Goal: Task Accomplishment & Management: Manage account settings

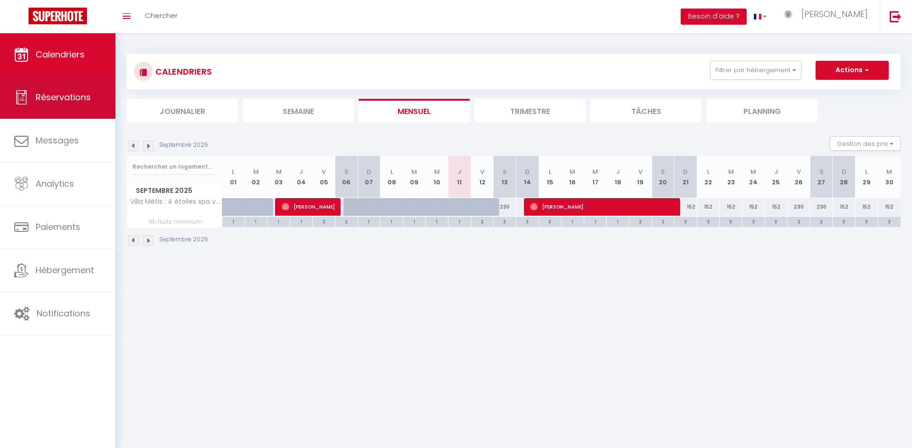
click at [58, 111] on link "Réservations" at bounding box center [57, 97] width 115 height 43
select select "not_cancelled"
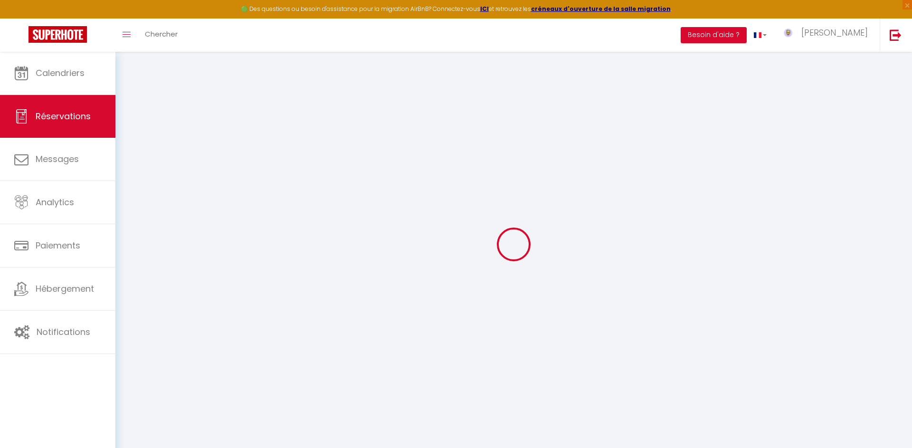
checkbox M\&M "false"
checkbox input "true"
checkbox ROMANE "false"
checkbox input "false"
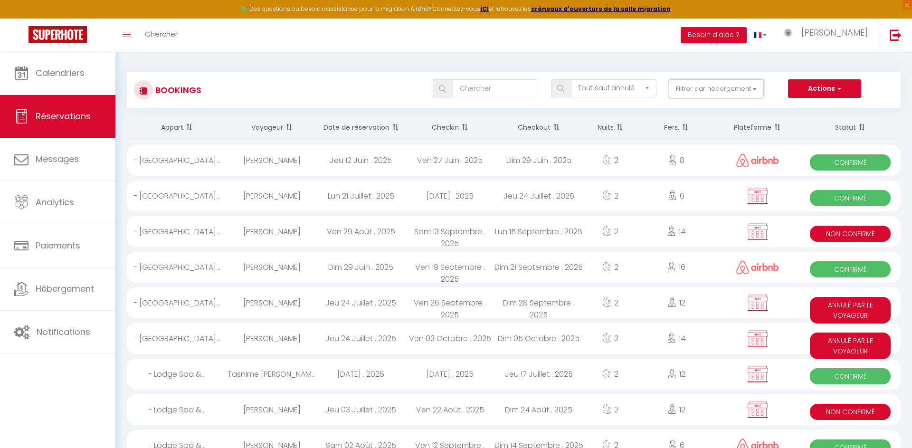
drag, startPoint x: 738, startPoint y: 89, endPoint x: 731, endPoint y: 99, distance: 12.3
click at [738, 89] on button "Filtrer par hébergement" at bounding box center [716, 88] width 95 height 19
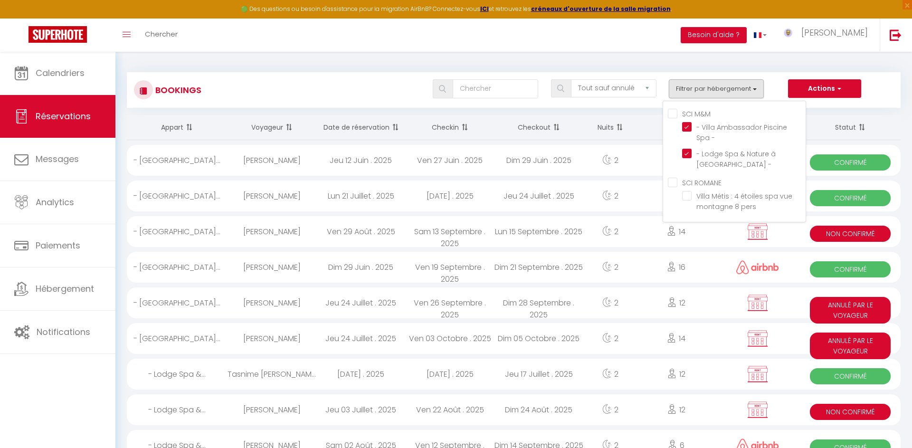
click at [699, 183] on ROMANE "SCI ROMANE" at bounding box center [737, 182] width 138 height 10
checkbox ROMANE "true"
checkbox M\&M "true"
checkbox input "true"
select select
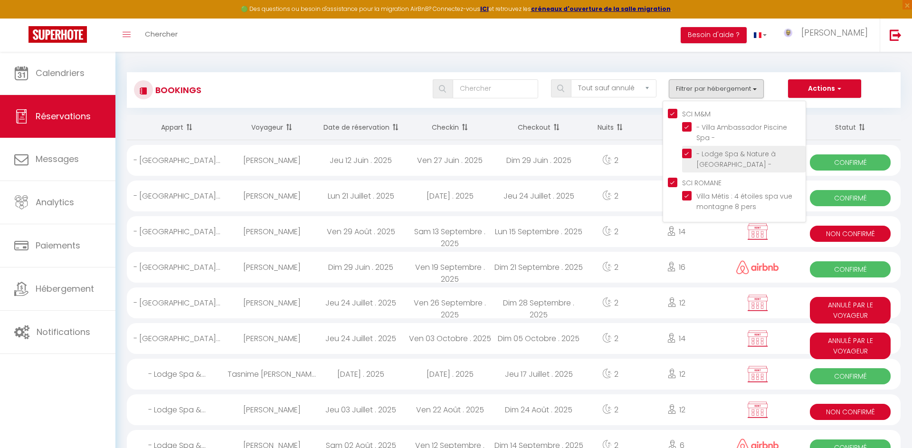
select select
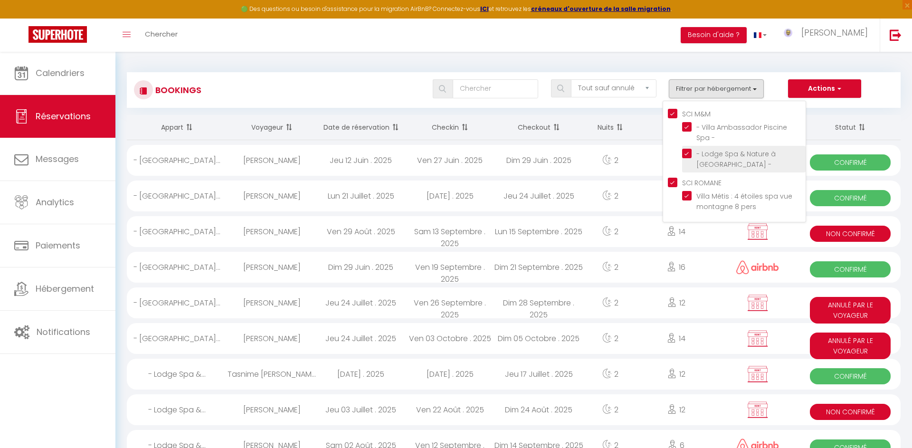
select select
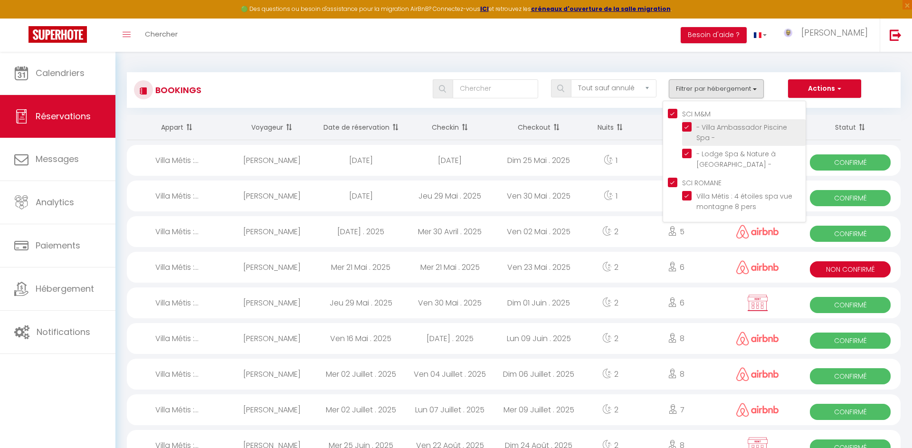
drag, startPoint x: 692, startPoint y: 153, endPoint x: 695, endPoint y: 130, distance: 23.5
click at [693, 150] on input "- Lodge Spa & Nature à [GEOGRAPHIC_DATA] -" at bounding box center [744, 154] width 124 height 10
checkbox input "false"
select select
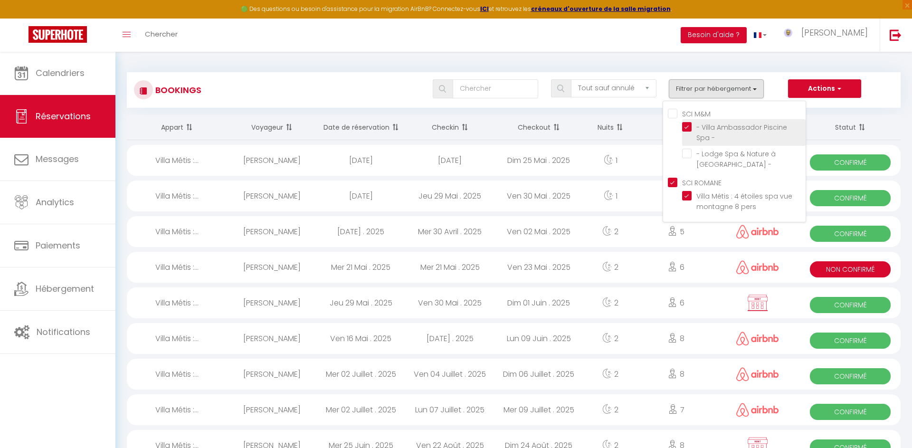
select select
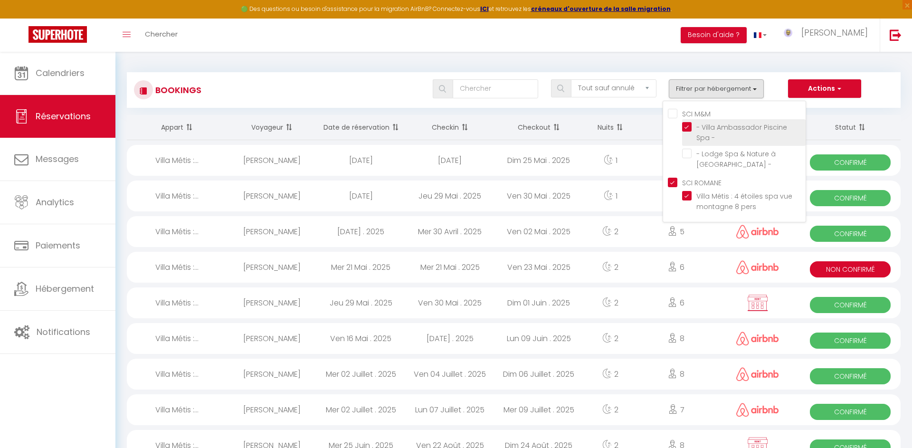
checkbox M\&M "false"
select select
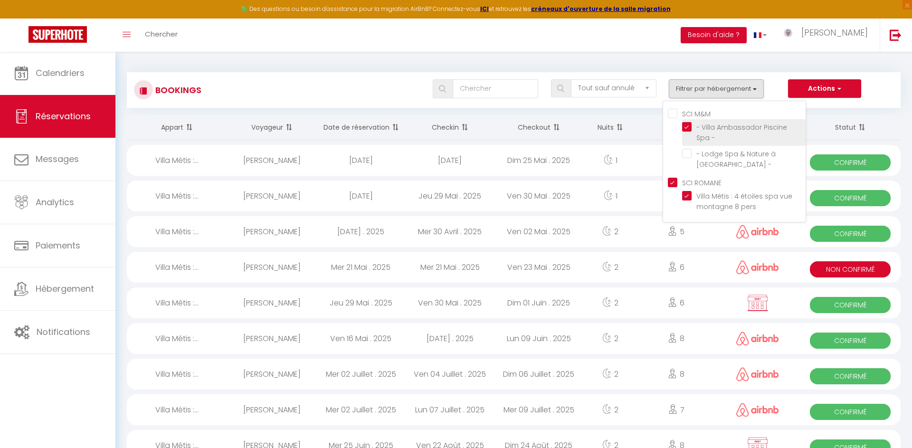
select select
click at [692, 125] on input "- Villa Ambassador Piscine Spa -" at bounding box center [744, 127] width 124 height 10
checkbox input "false"
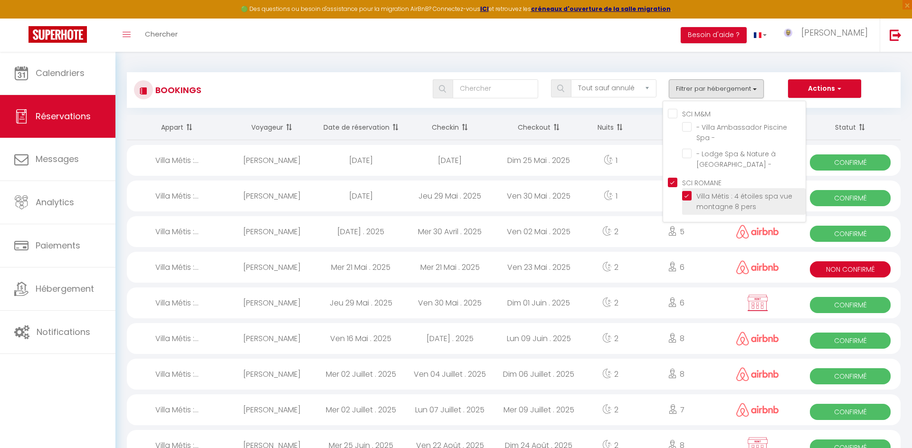
select select
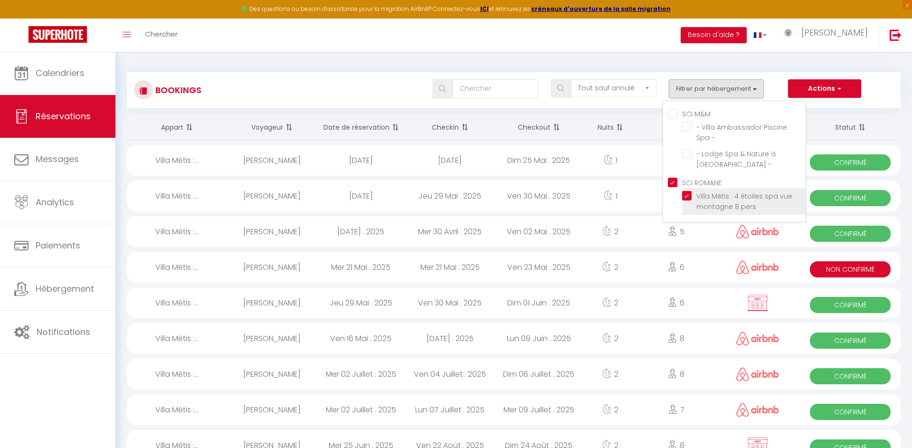
select select
click at [678, 267] on div "6" at bounding box center [676, 267] width 77 height 31
select select "KO"
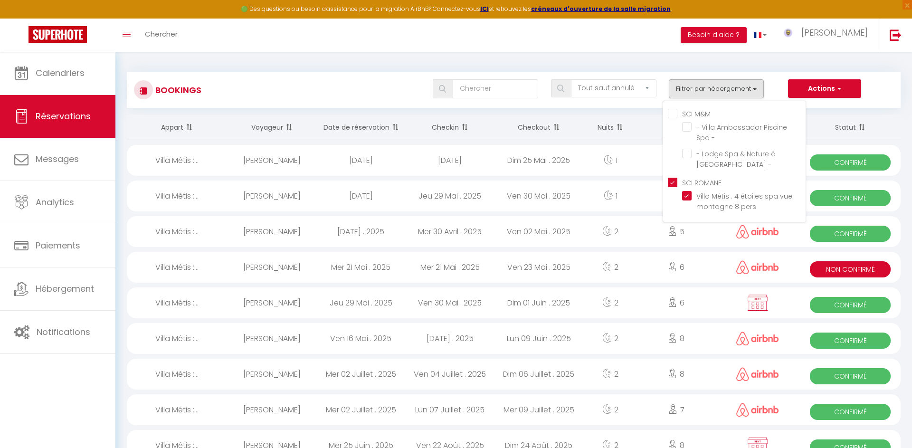
select select "0"
select select "1"
select select
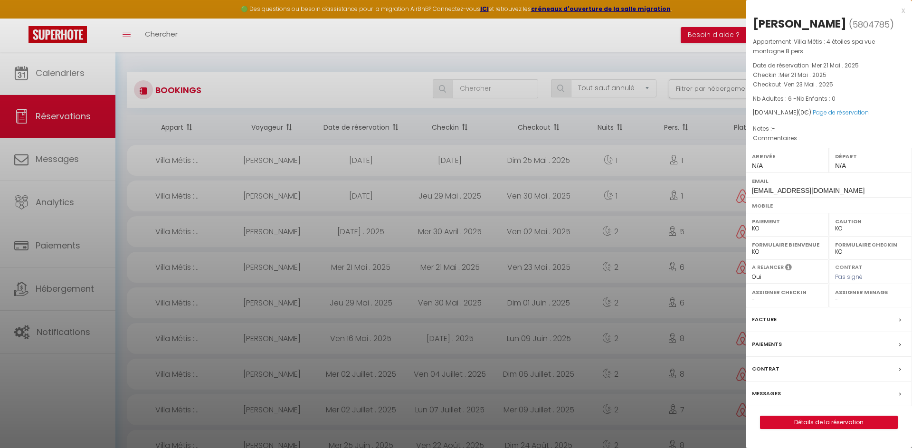
click at [900, 12] on div "x" at bounding box center [825, 10] width 159 height 11
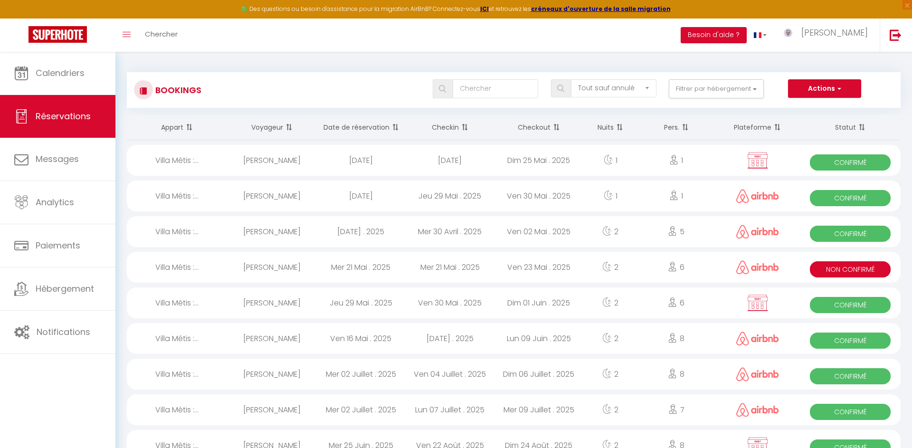
click at [828, 206] on span "Confirmé" at bounding box center [850, 198] width 80 height 16
select select "OK"
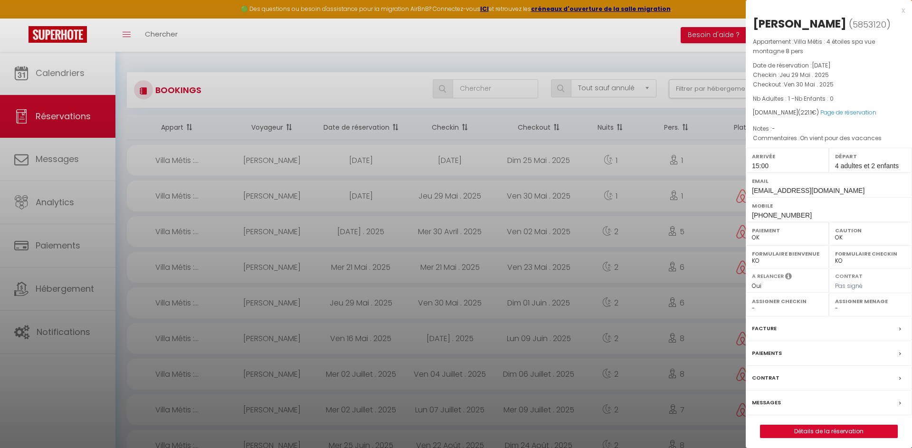
click at [768, 336] on div "Facture" at bounding box center [829, 328] width 166 height 25
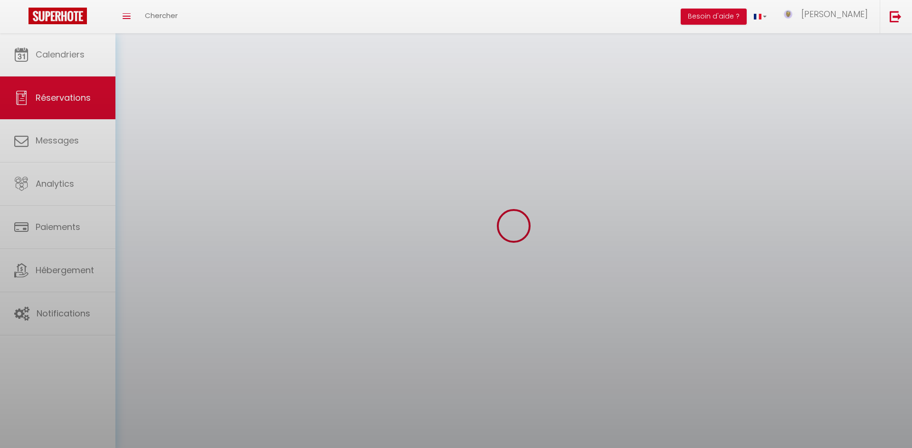
click at [771, 331] on body "× Toggle navigation Toggle Search Toggle menubar Chercher BUTTON Besoin d'aide …" at bounding box center [456, 257] width 912 height 448
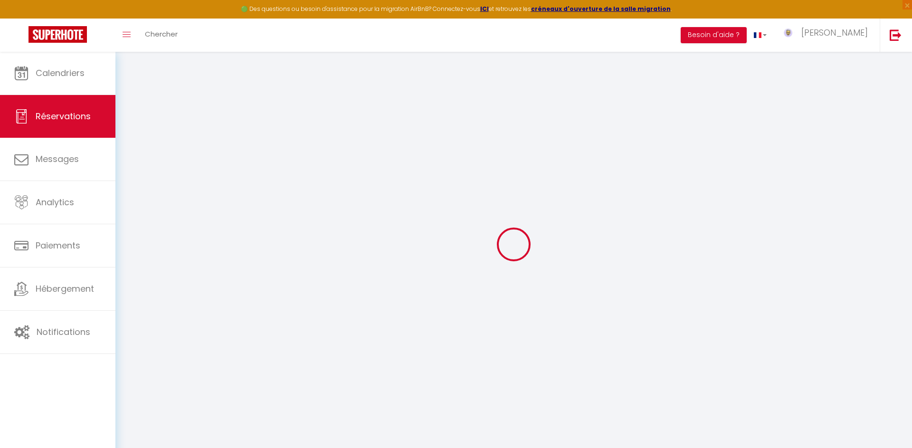
select select "cleaning"
select select "taxes"
select select
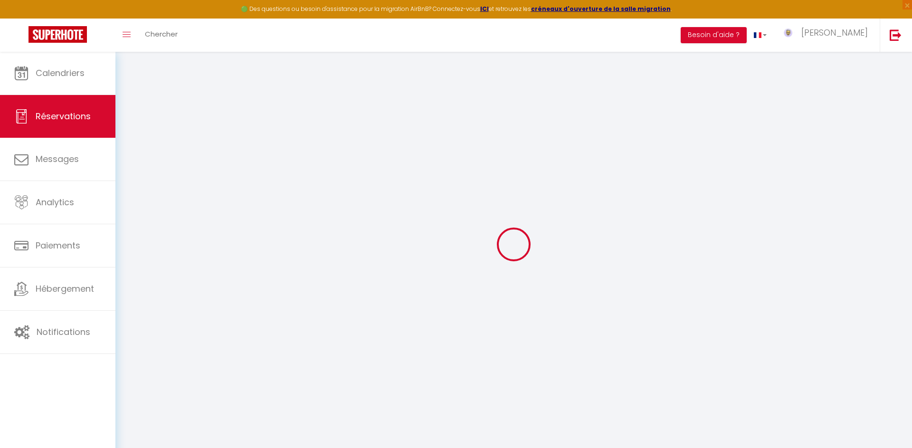
checkbox input "false"
select select
checkbox input "false"
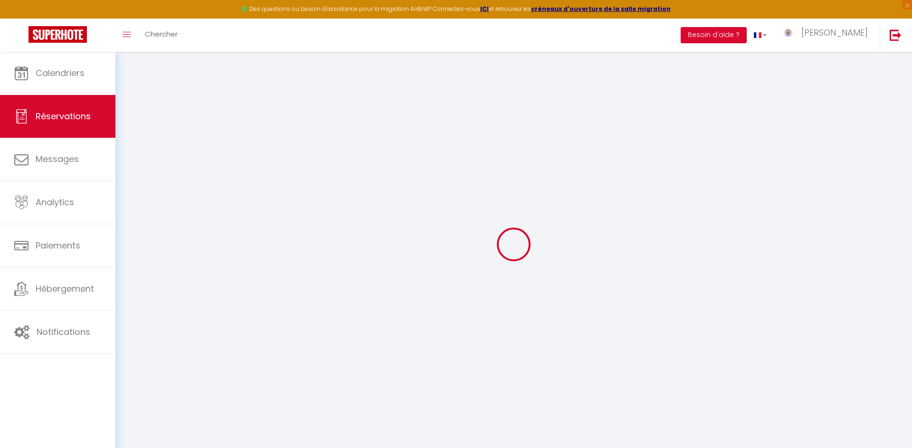
type 🎉0 "On vient pour des vacances"
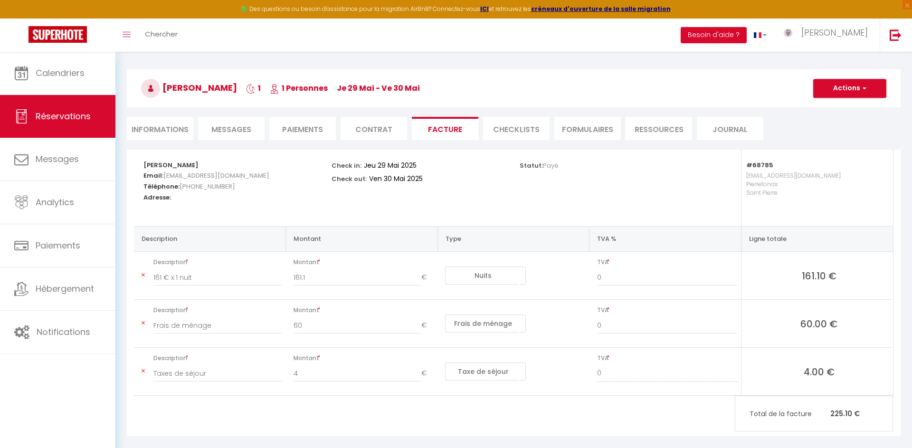
scroll to position [52, 0]
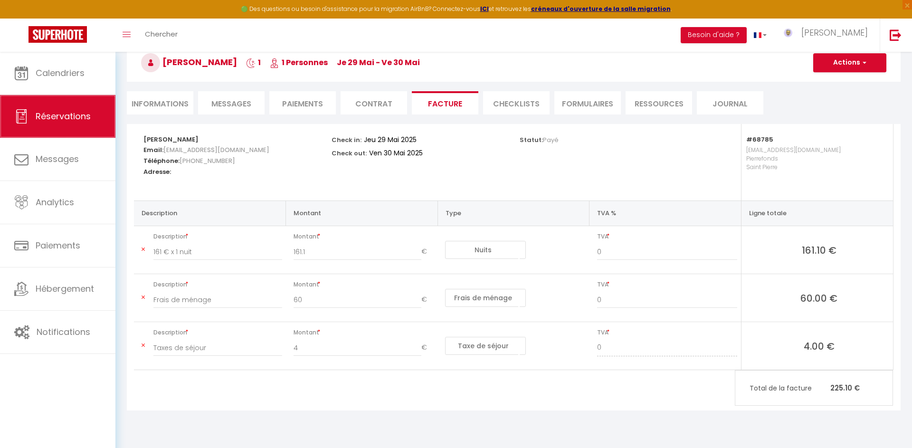
click at [62, 111] on link "Réservations" at bounding box center [57, 116] width 115 height 43
select select "not_cancelled"
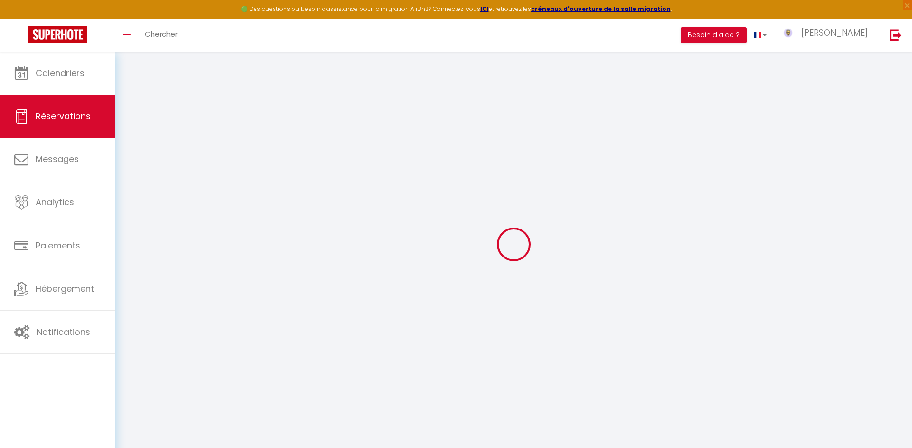
select select
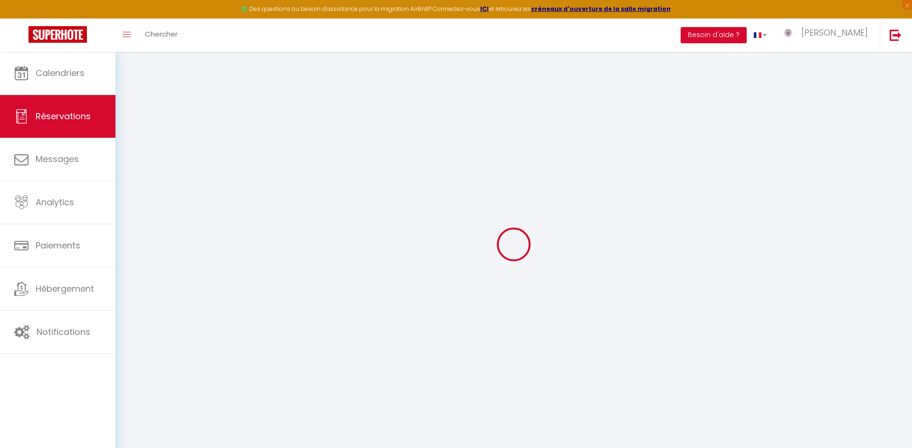
select select
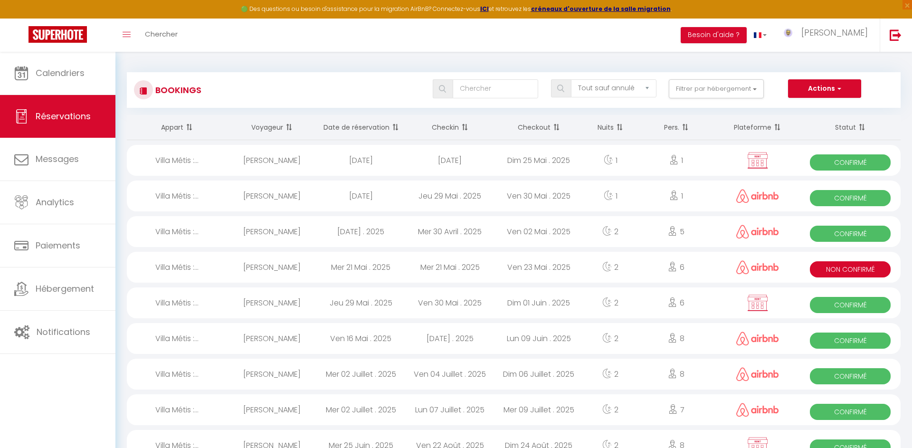
click at [854, 242] on span "Confirmé" at bounding box center [850, 234] width 80 height 16
select select "OK"
select select "0"
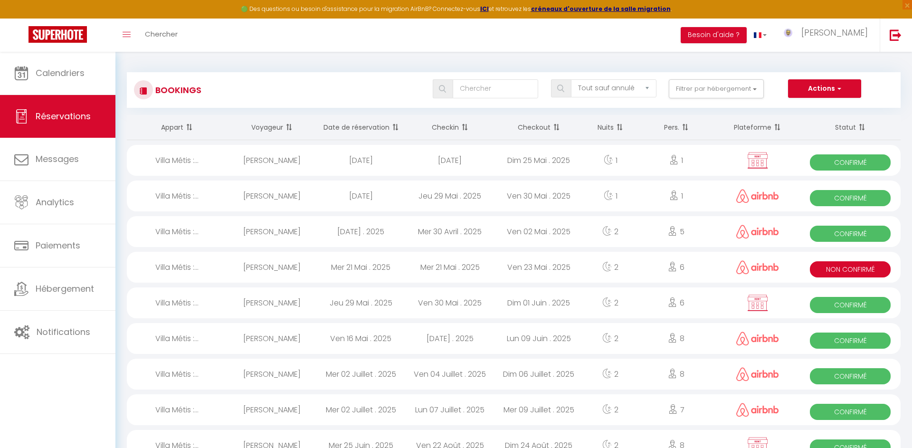
select select "1"
select select
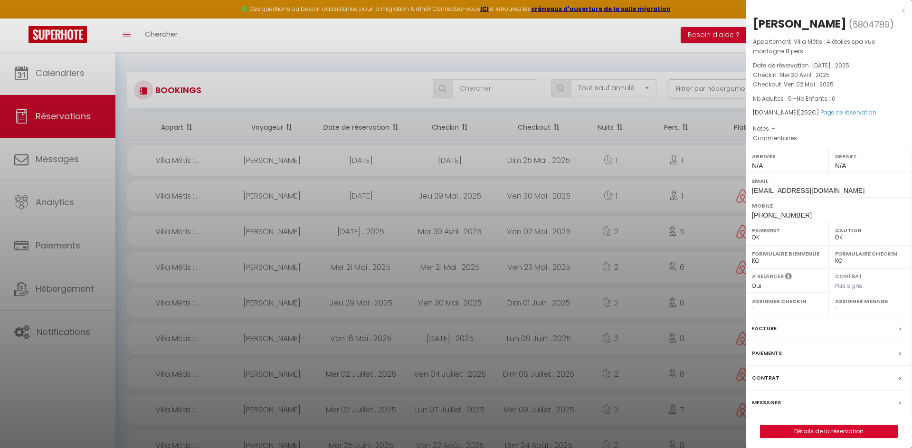
click at [781, 328] on div "Facture" at bounding box center [829, 328] width 166 height 25
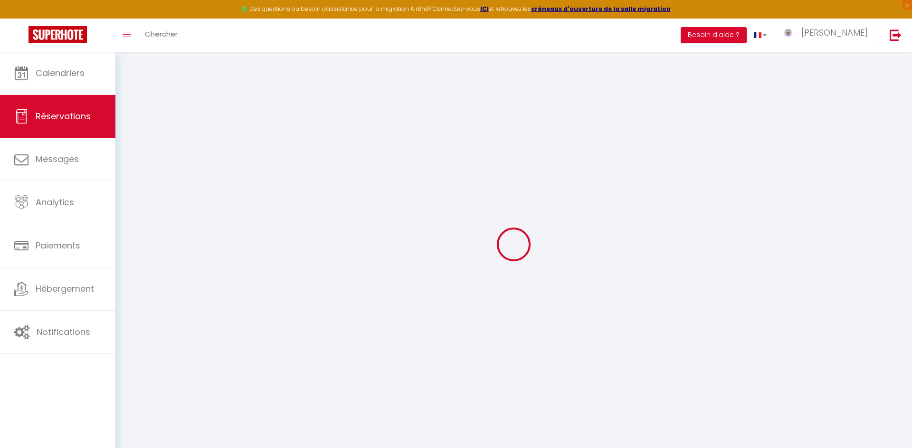
select select "taxes"
select select
checkbox input "false"
select select
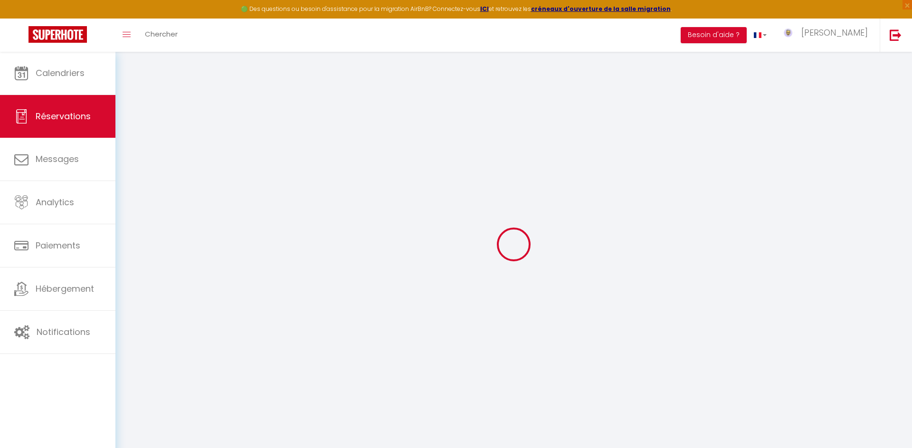
select select
checkbox input "false"
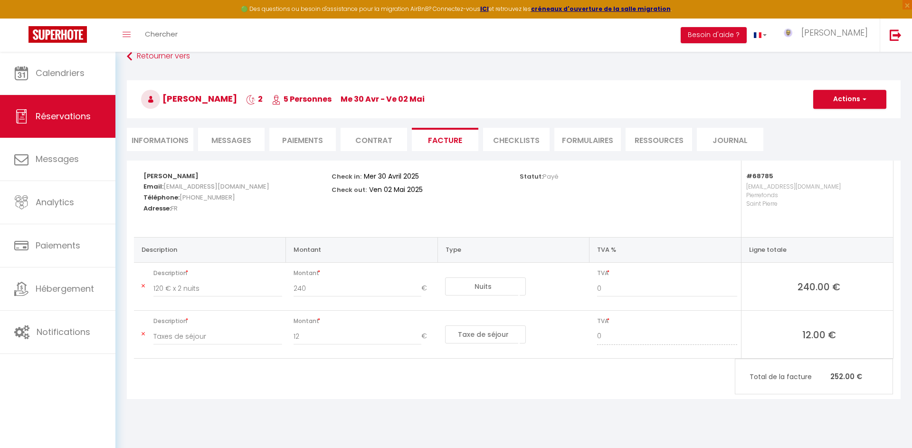
scroll to position [52, 0]
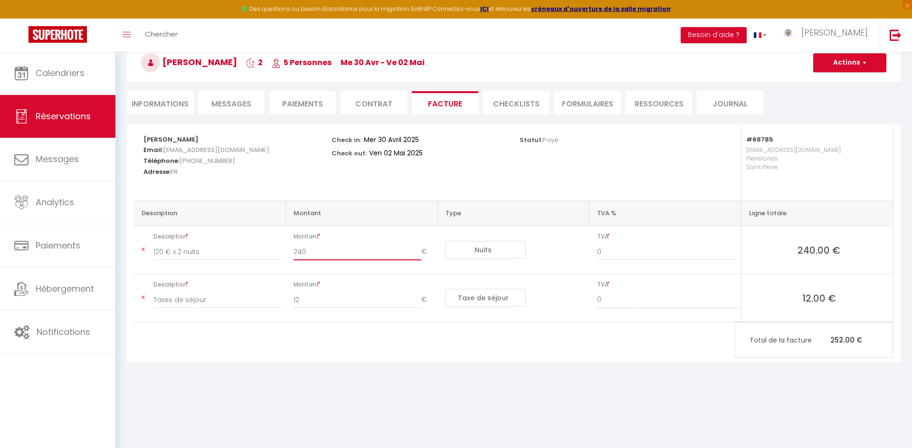
click at [323, 256] on input "240" at bounding box center [358, 251] width 128 height 17
click at [322, 256] on input "240" at bounding box center [358, 251] width 128 height 17
type input "220.8"
click at [862, 66] on span "button" at bounding box center [863, 62] width 6 height 9
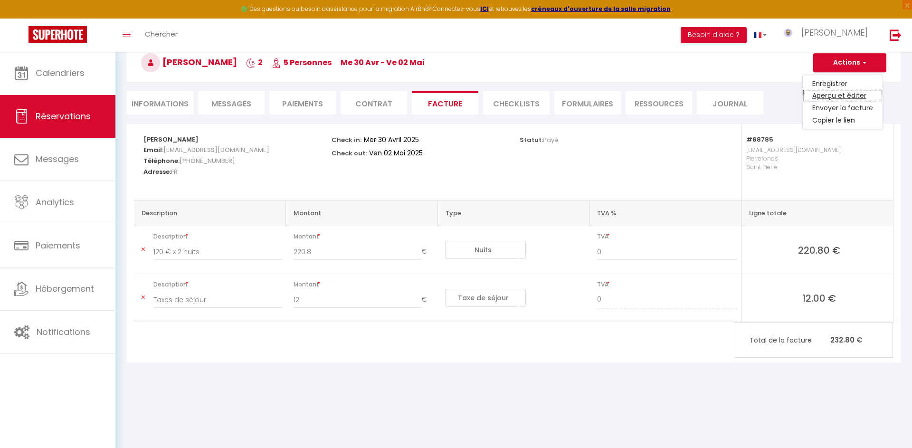
click at [864, 96] on link "Aperçu et éditer" at bounding box center [843, 96] width 80 height 12
click at [641, 158] on div "Statut: Payé" at bounding box center [608, 162] width 188 height 76
click at [825, 64] on button "Actions" at bounding box center [849, 62] width 73 height 19
click at [822, 95] on link "Aperçu et éditer" at bounding box center [843, 96] width 80 height 12
click at [150, 99] on li "Informations" at bounding box center [160, 102] width 67 height 23
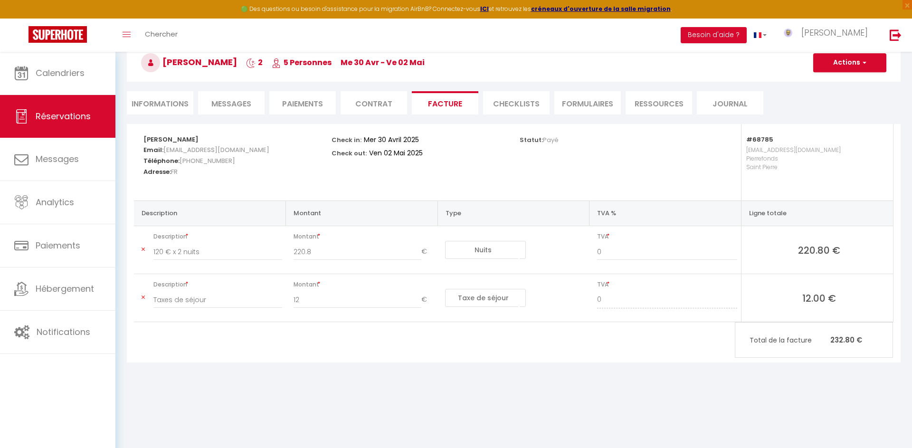
select select
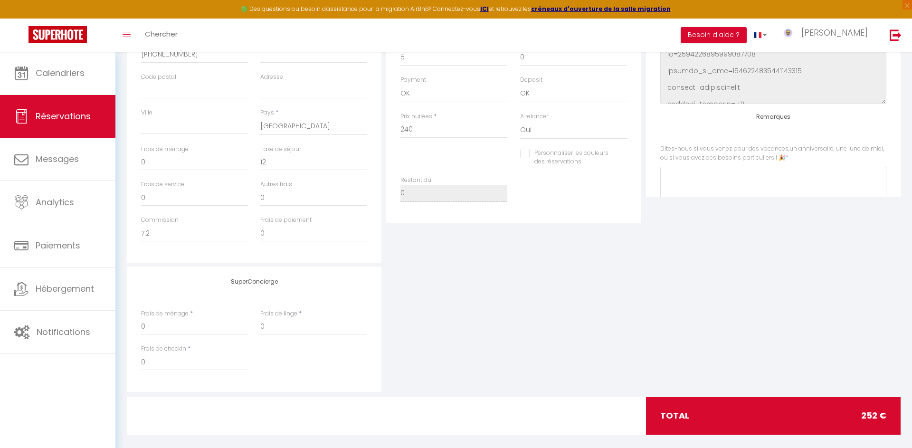
scroll to position [298, 0]
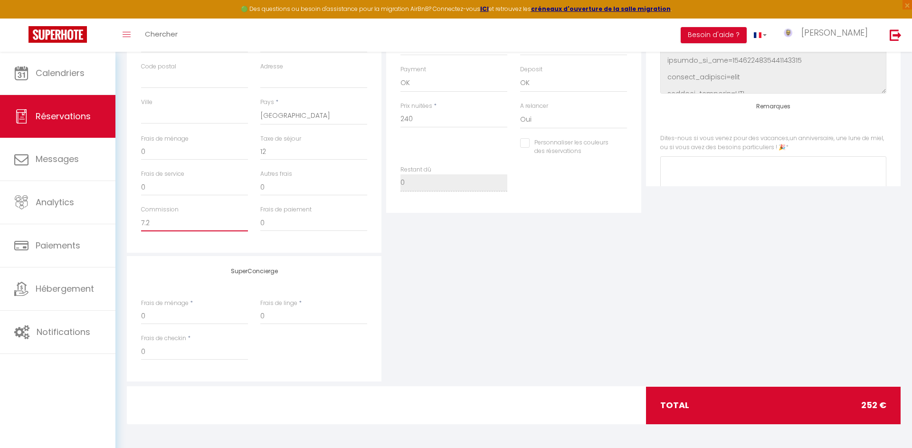
click at [217, 223] on input "7.2" at bounding box center [194, 222] width 107 height 17
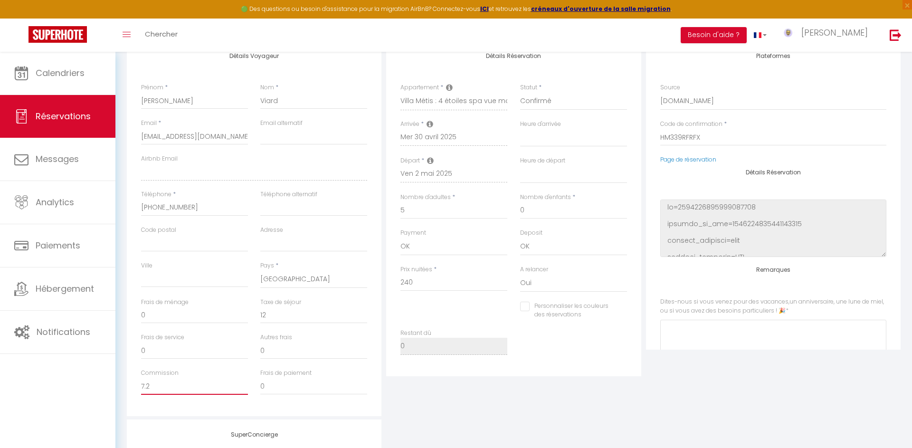
scroll to position [0, 0]
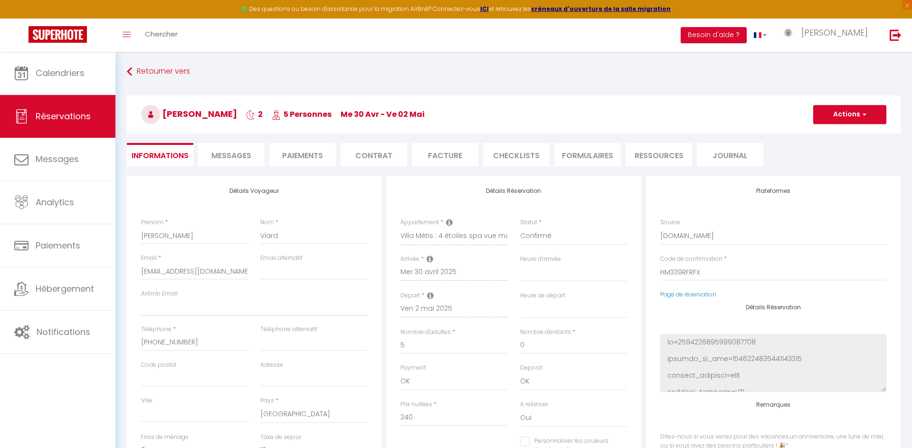
click at [304, 158] on li "Paiements" at bounding box center [302, 154] width 67 height 23
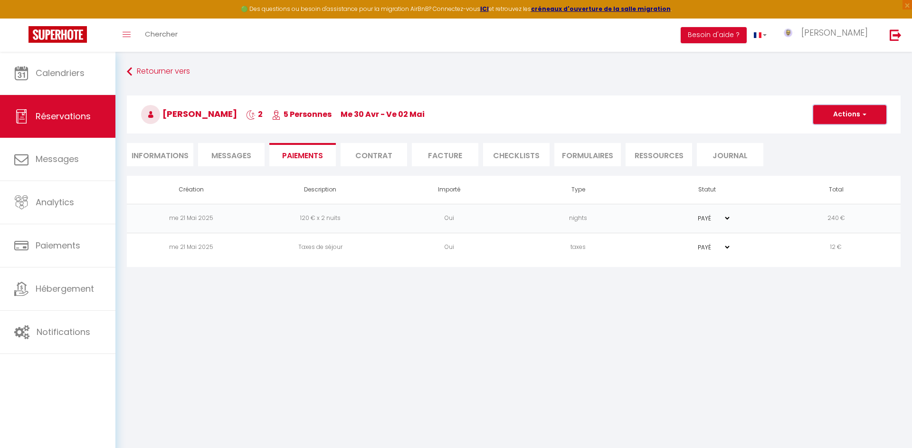
click at [856, 118] on button "Actions" at bounding box center [849, 114] width 73 height 19
click at [446, 154] on li "Facture" at bounding box center [445, 154] width 67 height 23
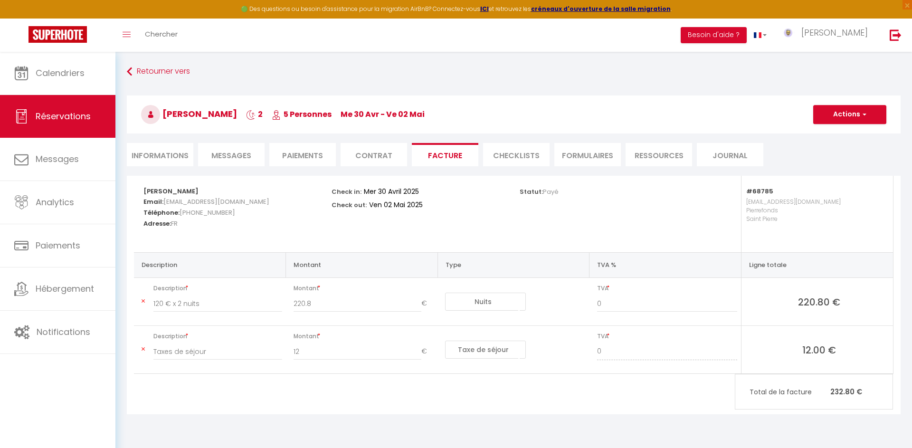
click at [585, 201] on div "Statut: Payé" at bounding box center [608, 191] width 176 height 30
click at [850, 112] on button "Actions" at bounding box center [849, 114] width 73 height 19
click at [742, 34] on button "Besoin d'aide ?" at bounding box center [714, 35] width 66 height 16
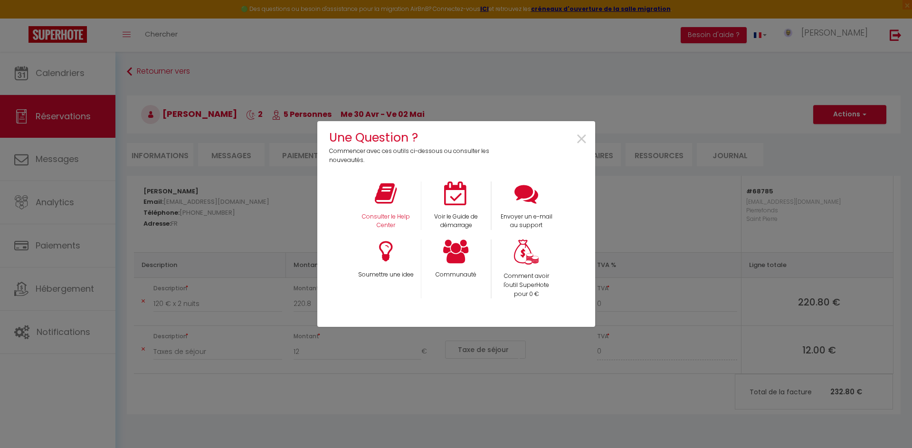
click at [372, 201] on div "Consulter le Help Center" at bounding box center [386, 205] width 70 height 49
click at [382, 199] on icon at bounding box center [386, 193] width 22 height 24
click at [590, 136] on div "×" at bounding box center [548, 146] width 92 height 37
click at [588, 137] on span "×" at bounding box center [581, 139] width 13 height 30
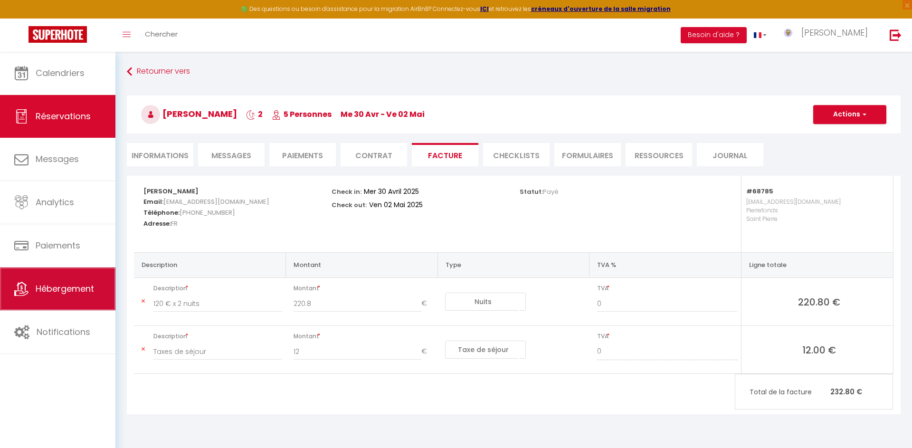
click at [71, 283] on link "Hébergement" at bounding box center [57, 288] width 115 height 43
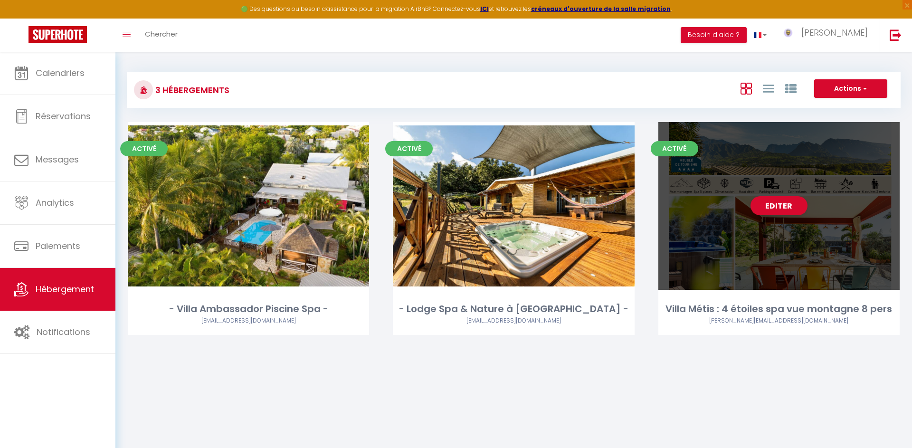
click at [854, 217] on div "Editer" at bounding box center [778, 206] width 241 height 168
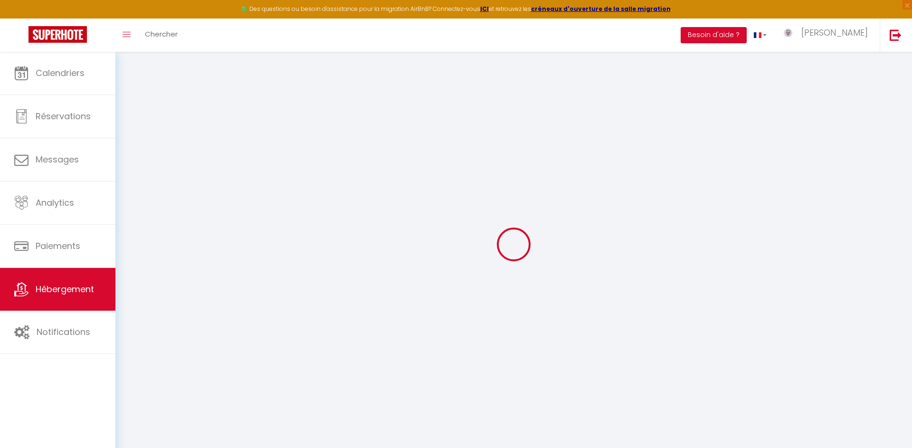
select select
checkbox input "false"
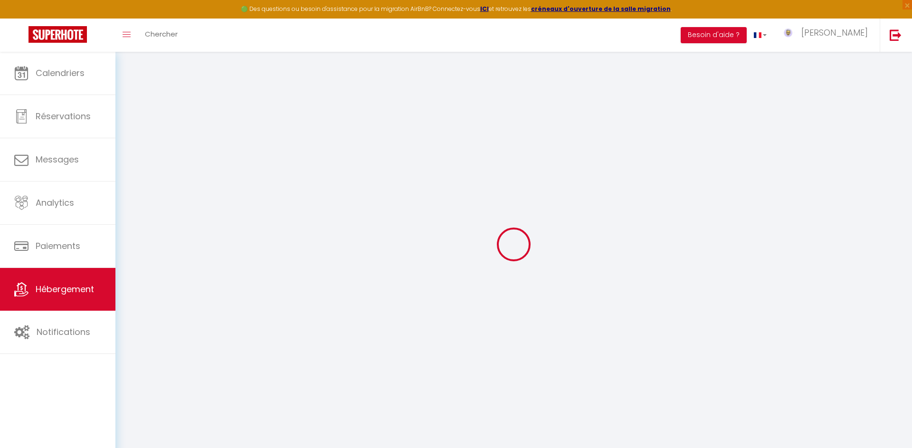
checkbox input "false"
select select
checkbox input "false"
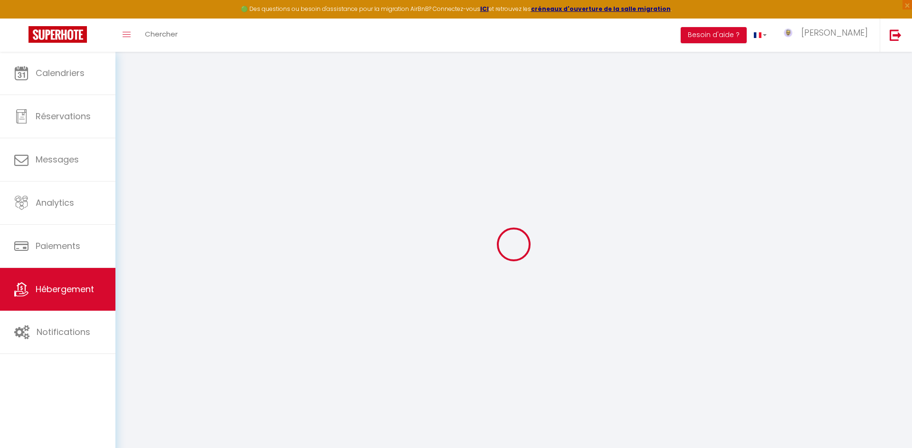
checkbox input "false"
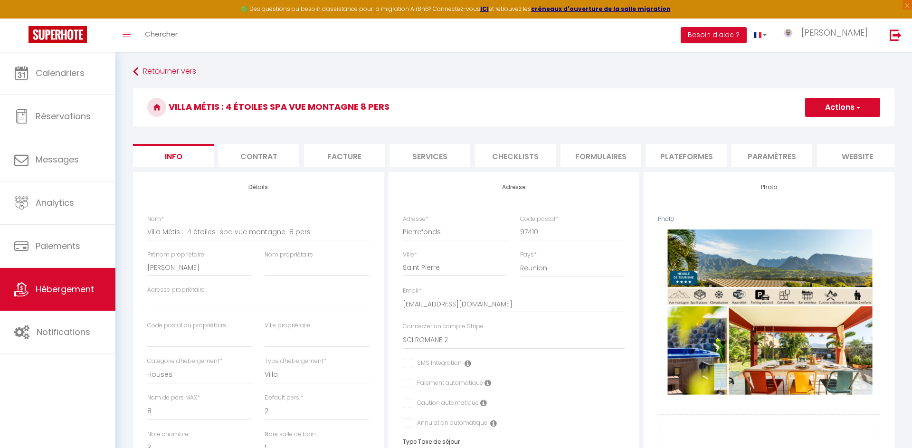
click at [328, 159] on li "Facture" at bounding box center [344, 155] width 81 height 23
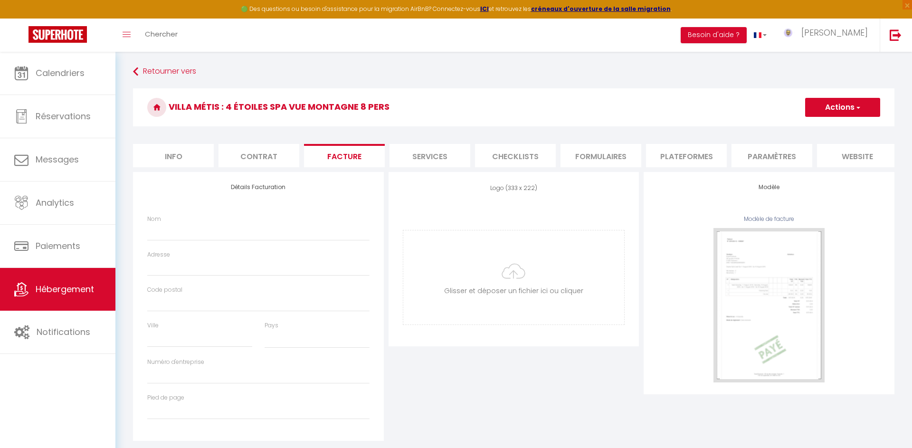
select select
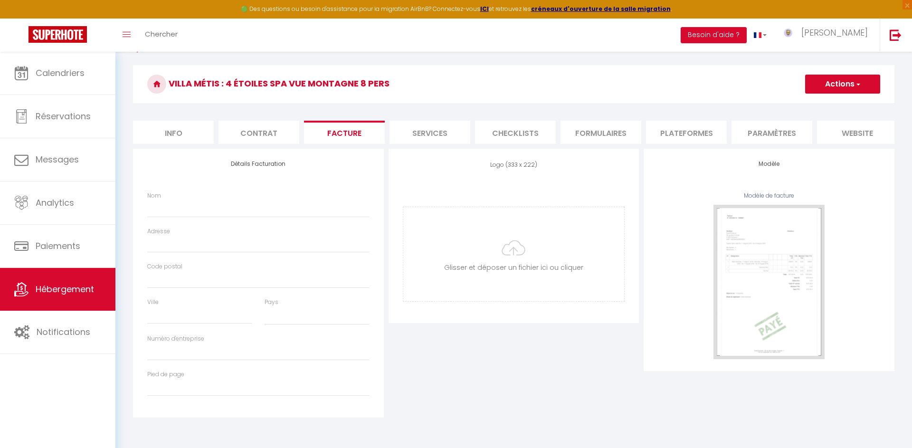
scroll to position [52, 0]
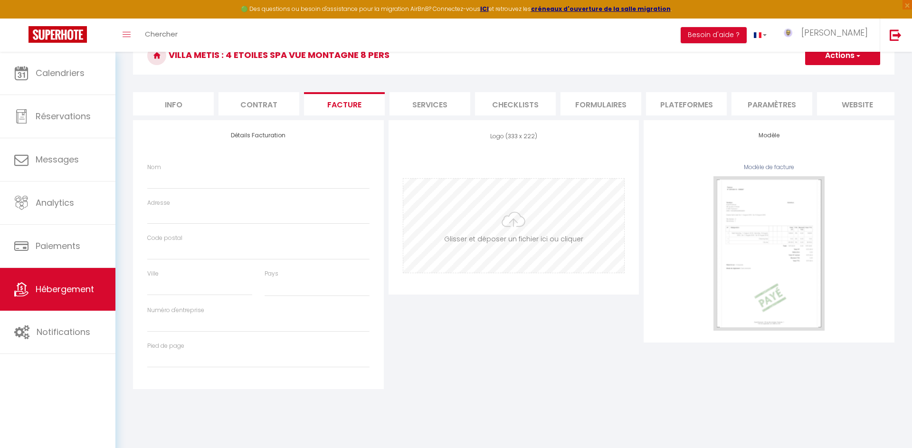
click at [501, 204] on input "file" at bounding box center [513, 226] width 221 height 94
type input "C:\fakepath\LOGO VILLA MÉTIS reunion monstera.png"
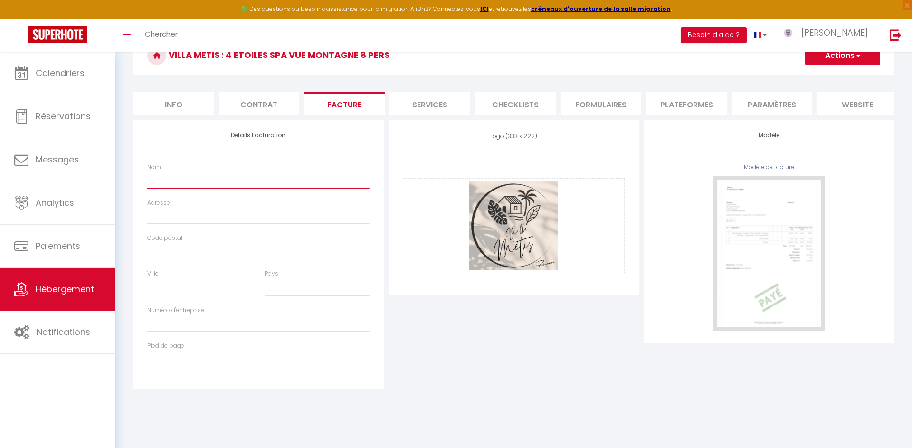
click at [242, 175] on input "Nom" at bounding box center [258, 180] width 222 height 17
type input "S"
select select
type input "SC"
select select
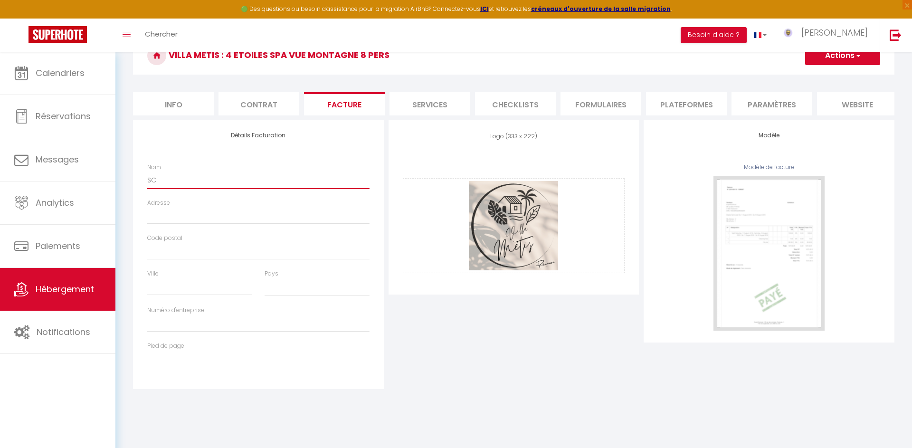
type input "SCV"
select select
type input "SCVI"
select select
type input "SCVI"
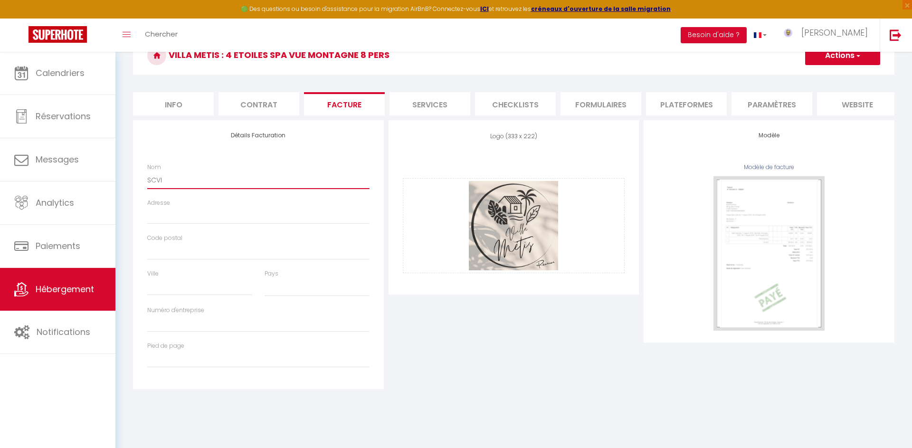
select select
type input "SCVI R"
select select
type input "SCVI"
select select
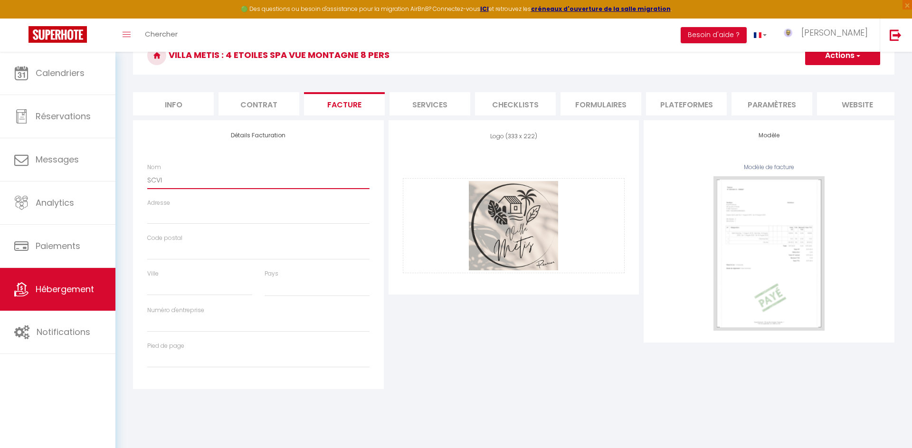
type input "SCVI"
select select
type input "SCV"
select select
type input "SC"
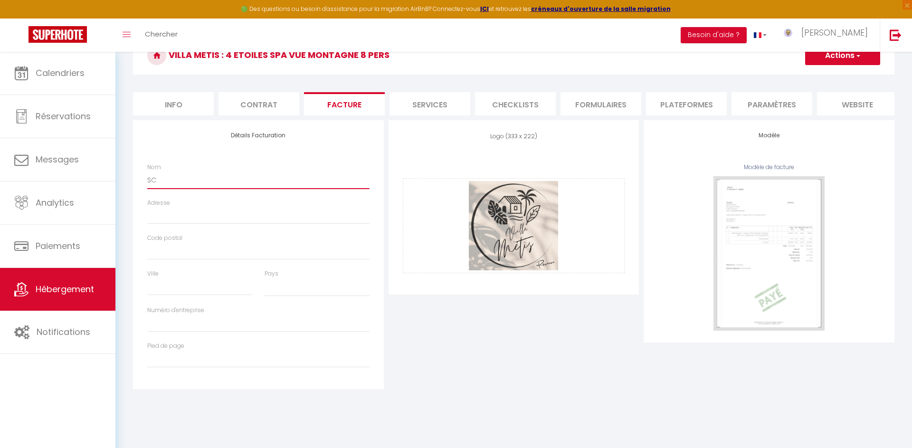
select select
type input "SCI"
select select
type input "SCI"
select select
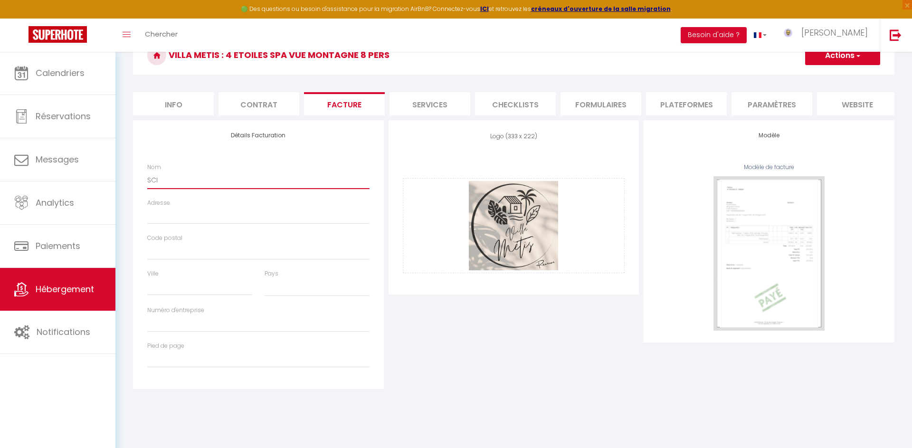
type input "SCI R"
select select
type input "SCI RO"
select select
type input "SCI ROM"
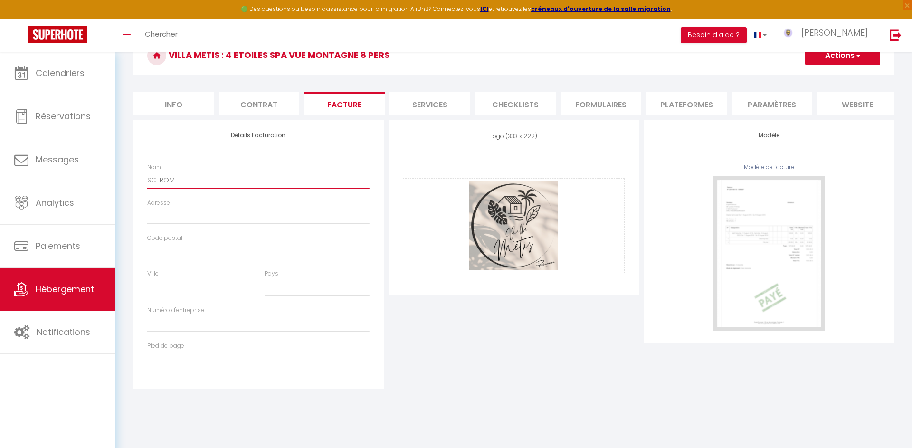
select select
type input "SCI ROMA"
select select
type input "SCI ROMAN"
select select
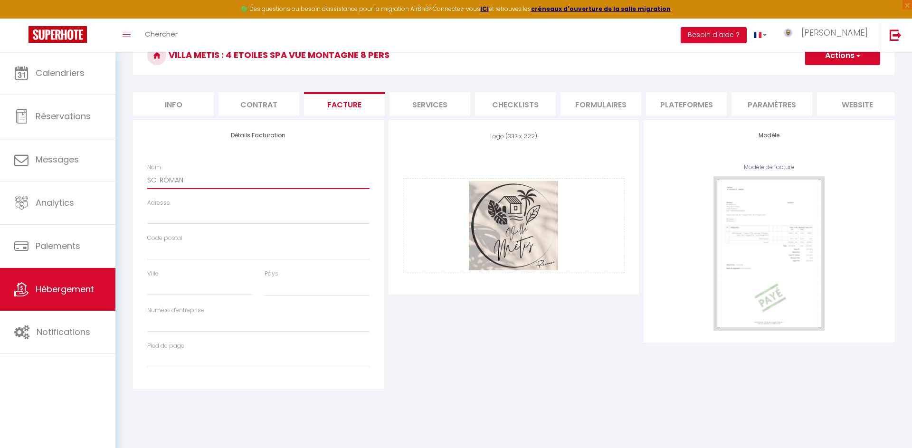
type input "SCI ROMANE"
select select
type input "SCI ROMANE"
select select
type input "SCI ROMANE 2"
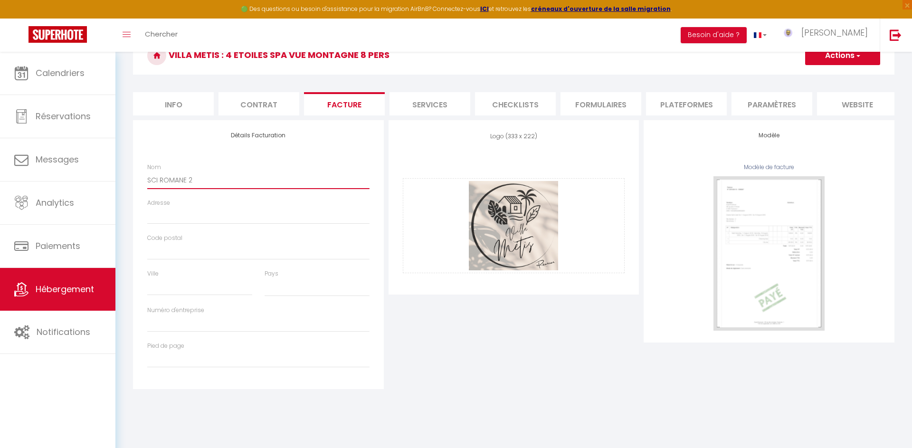
select select
type input "SCI ROMANE 2"
type input "3"
select select
type input "31"
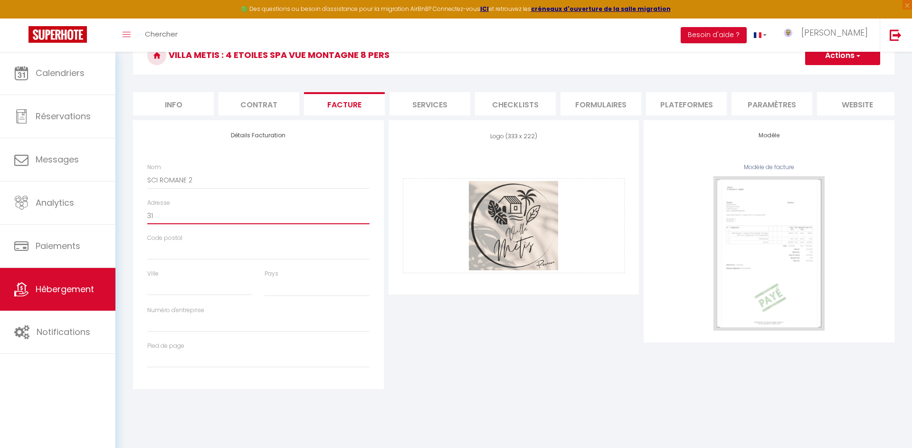
select select
type input "315"
select select
type input "315"
select select
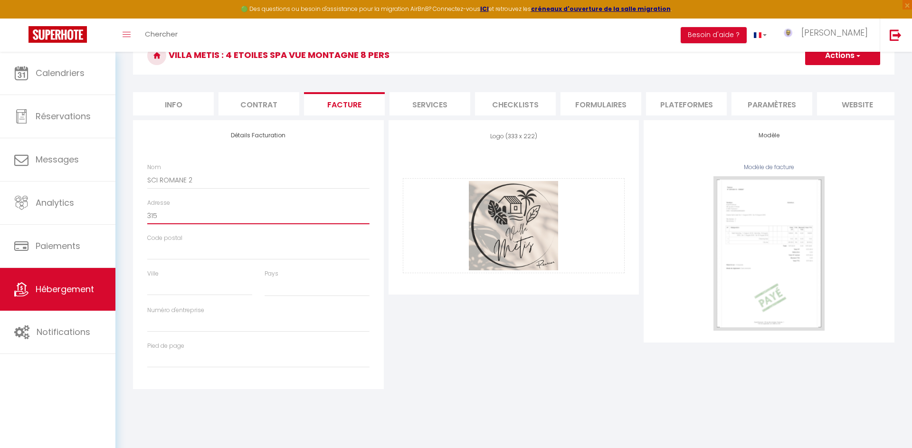
type input "315 R"
select select
type input "315 Rou"
select select
type input "315 Rout"
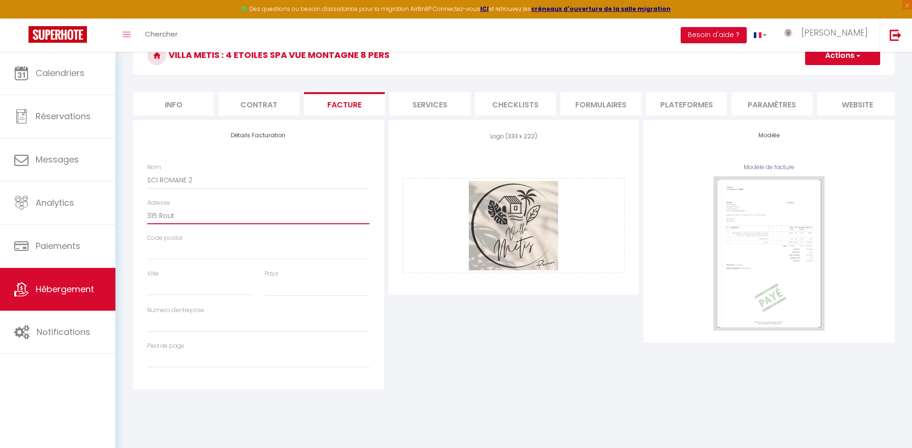
select select
type input "315 Route"
select select
type input "315 Route d"
select select
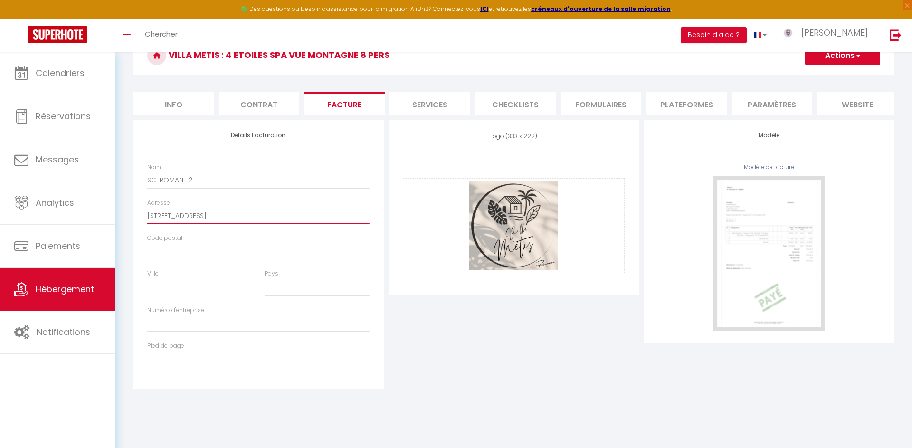
type input "315 Route de"
select select
type input "315 Route de l("
select select
type input "315 Route de l"
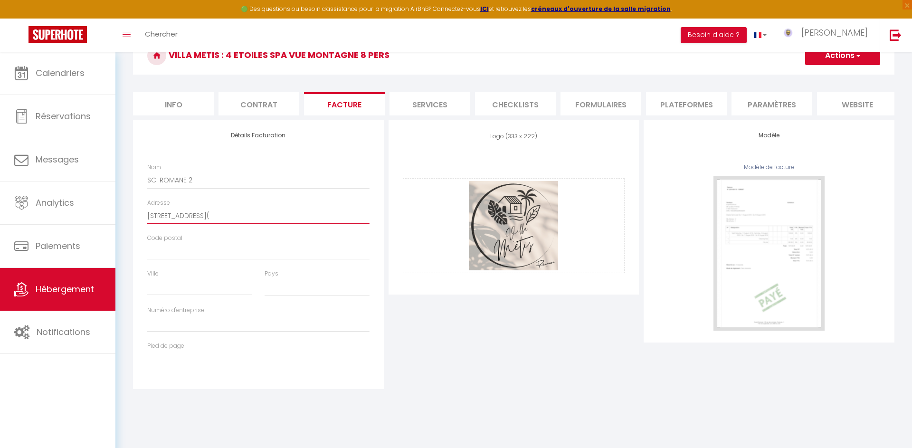
select select
type input "315 Route de l'e"
select select
type input "315 Route de l'en"
select select
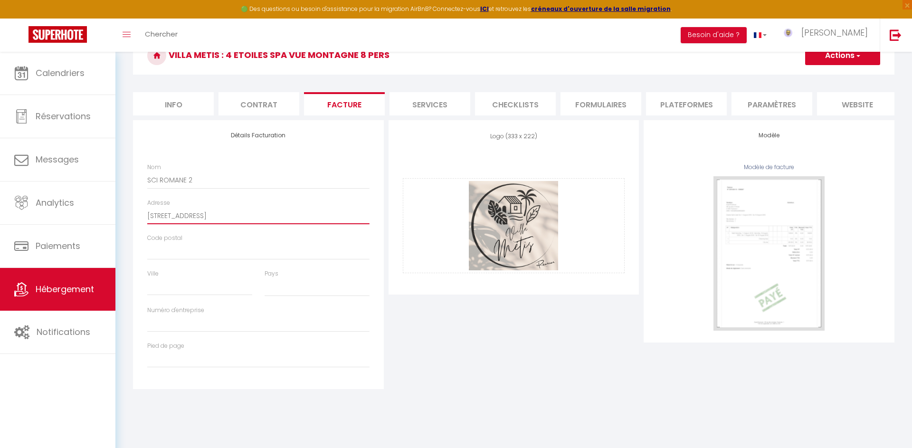
type input "315 Route de l'ent"
select select
type input "315 Route de l'entre"
select select
type input "315 Route de l'entre"
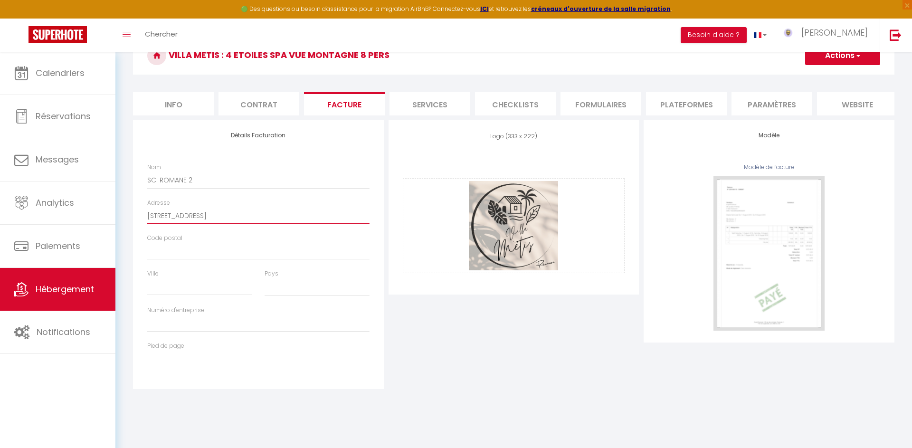
select select
type input "315 Route de l'entre de"
select select
type input "315 Route de l'entre deu"
select select
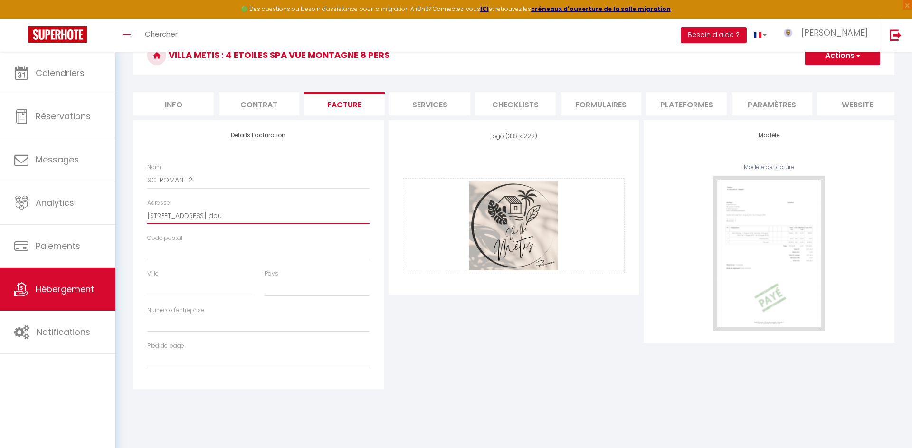
type input "315 Route de l'entre deuc"
select select
type input "315 Route de l'entre deu"
select select
type input "315 Route de l'entre deux"
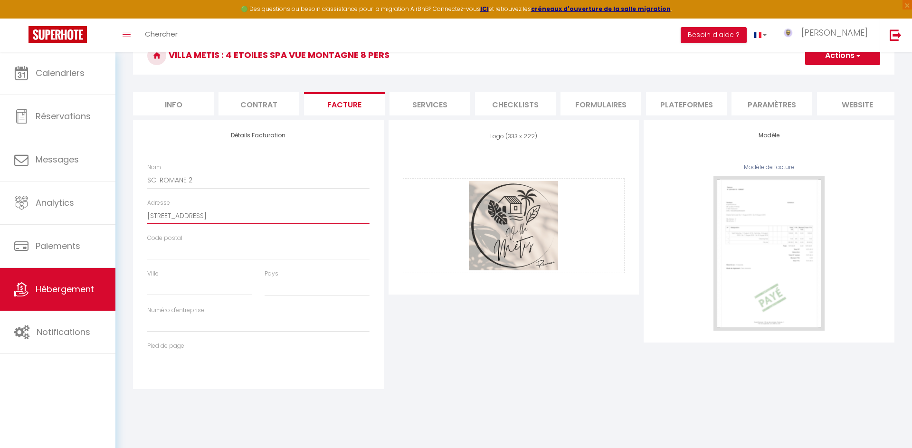
select select
type input "315 Route de l'entre deux"
type input "9"
select select
type input "97"
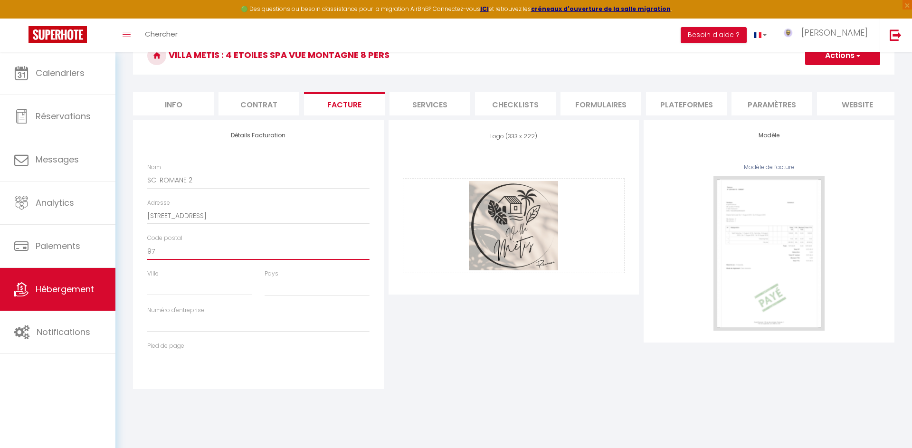
select select
type input "974"
select select
type input "9741"
select select
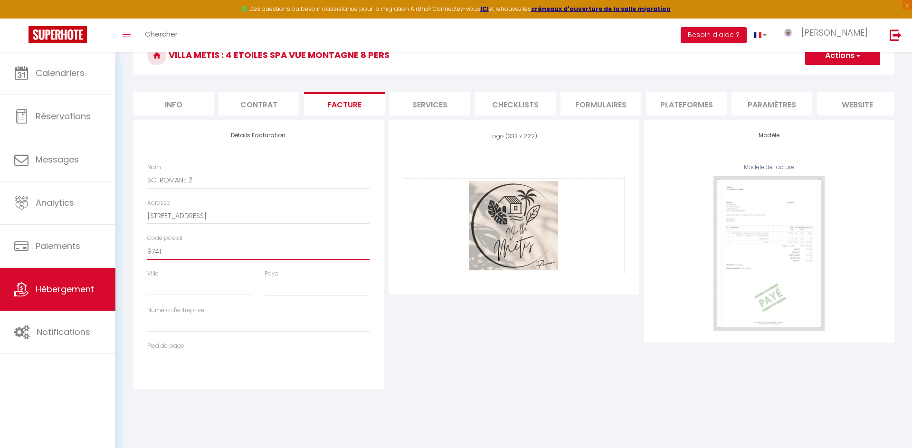
type input "97410"
select select
type input "97410"
type input "S"
select select
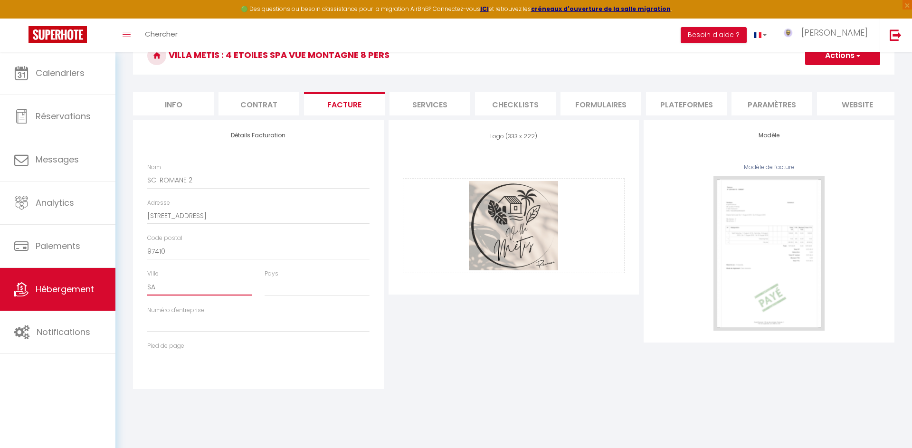
type input "SAI"
select select
click at [198, 321] on input "Numéro d'entreprise" at bounding box center [258, 323] width 222 height 17
click at [184, 363] on input "Pied de page" at bounding box center [258, 359] width 222 height 17
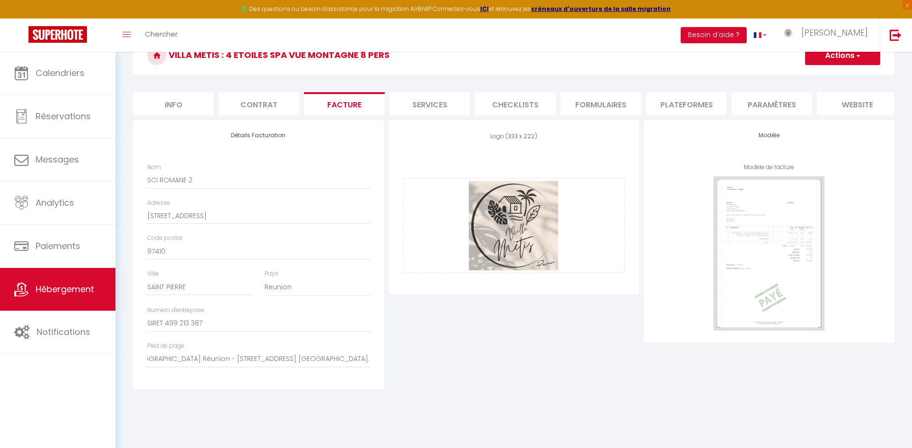
click at [822, 56] on button "Actions" at bounding box center [842, 55] width 75 height 19
click at [825, 74] on link "Enregistrer" at bounding box center [842, 76] width 75 height 12
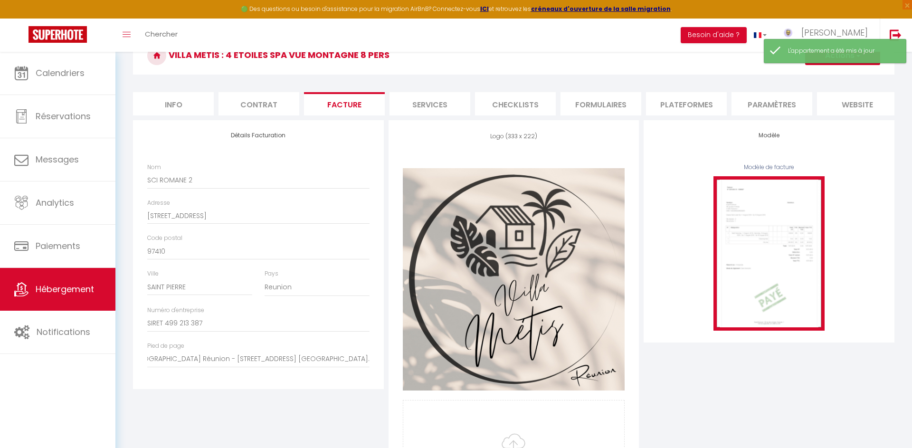
click at [780, 244] on img at bounding box center [769, 253] width 111 height 154
click at [784, 230] on img at bounding box center [769, 253] width 111 height 154
click at [754, 277] on img at bounding box center [769, 253] width 111 height 154
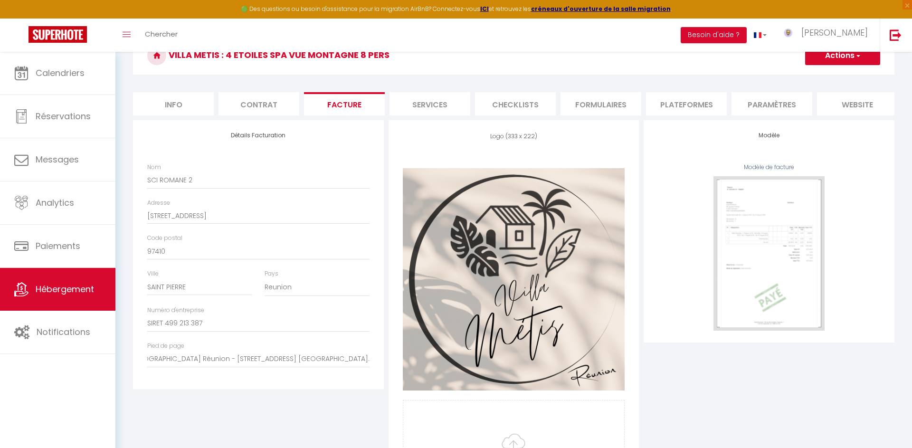
click at [267, 108] on li "Contrat" at bounding box center [259, 103] width 81 height 23
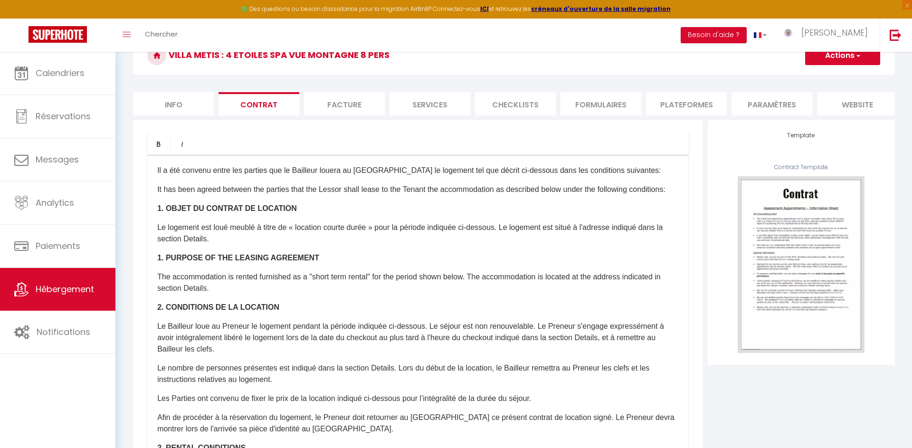
click at [315, 102] on li "Facture" at bounding box center [344, 103] width 81 height 23
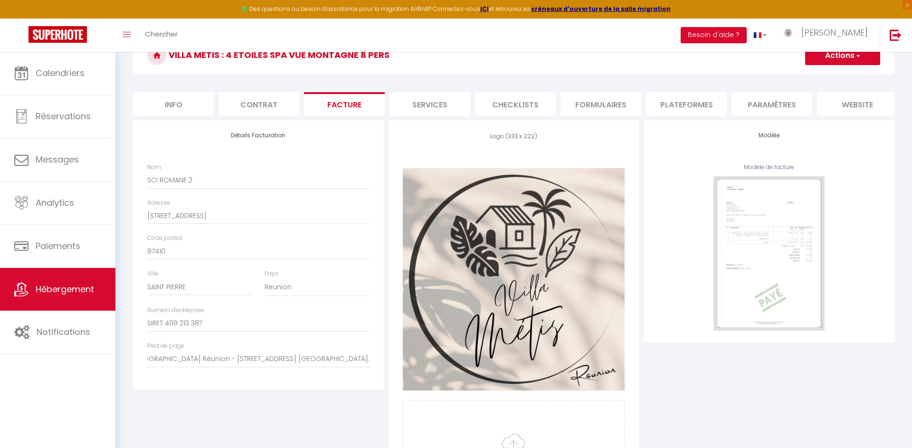
click at [748, 100] on li "Paramètres" at bounding box center [772, 103] width 81 height 23
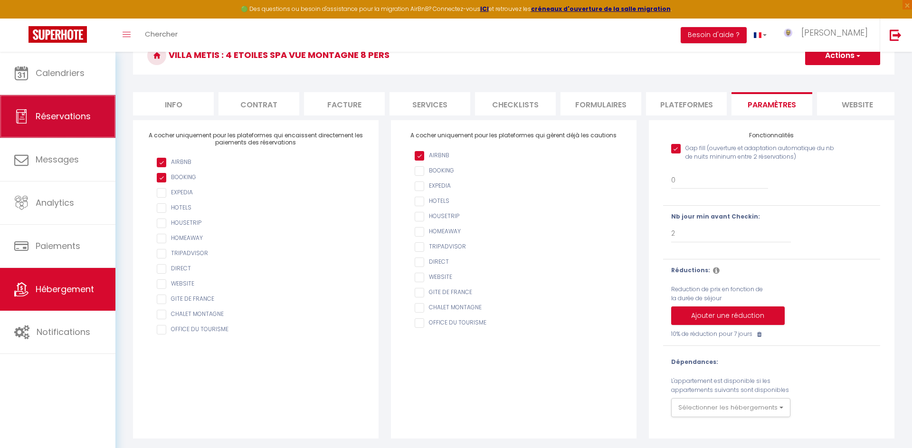
click at [68, 132] on link "Réservations" at bounding box center [57, 116] width 115 height 43
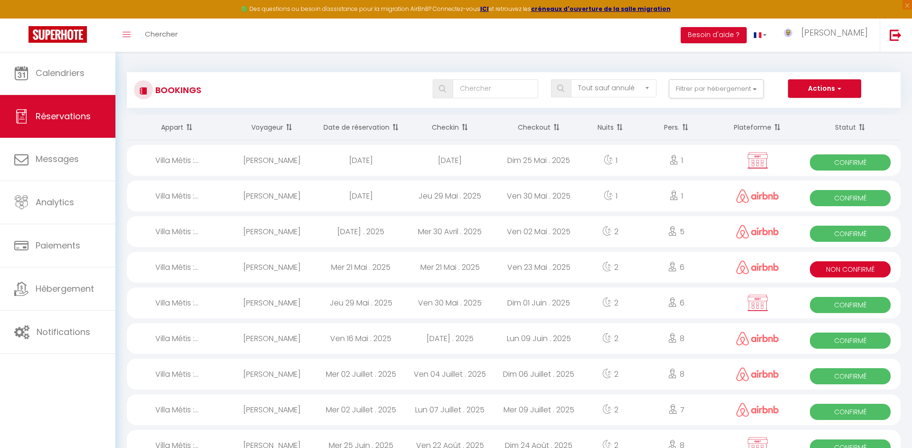
click at [835, 171] on span "Confirmé" at bounding box center [850, 162] width 80 height 16
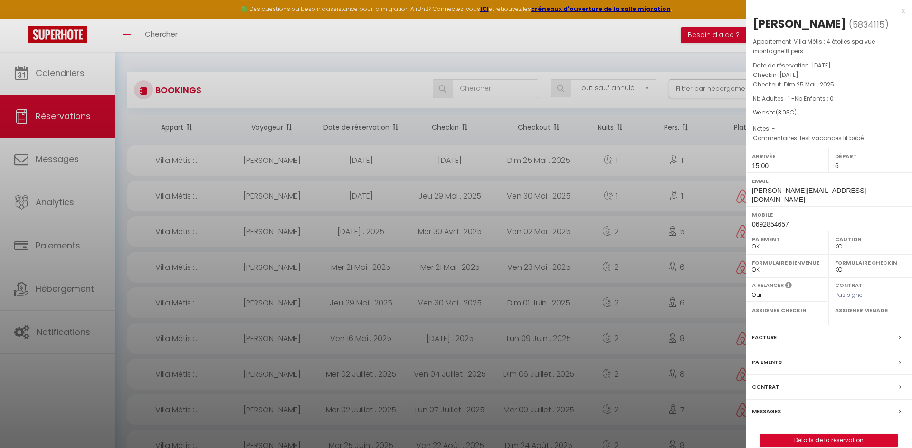
click at [789, 332] on div "Facture" at bounding box center [829, 337] width 166 height 25
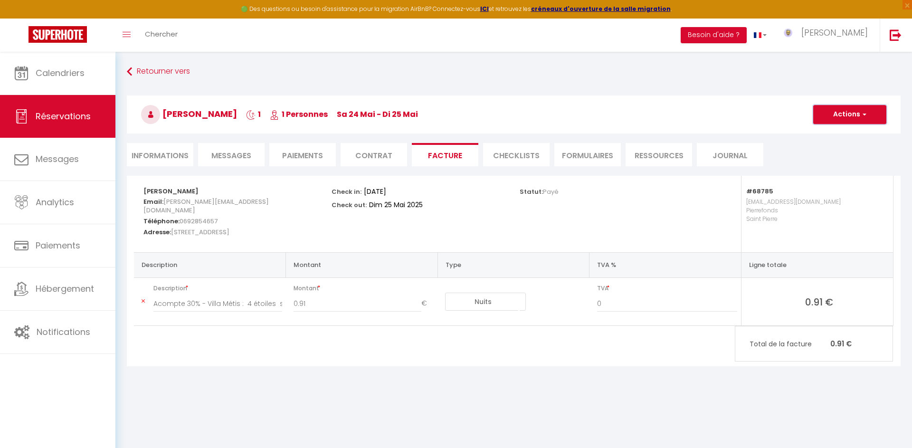
click at [842, 113] on button "Actions" at bounding box center [849, 114] width 73 height 19
click at [840, 148] on link "Aperçu et éditer" at bounding box center [843, 148] width 80 height 12
click at [721, 36] on button "Besoin d'aide ?" at bounding box center [714, 35] width 66 height 16
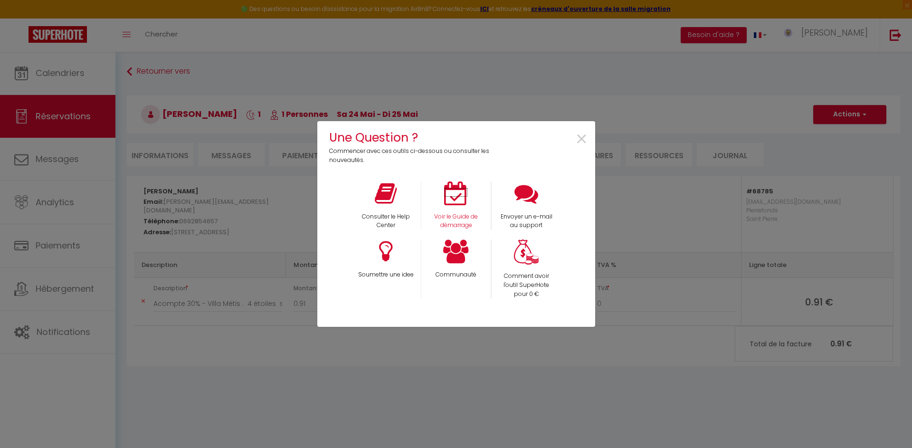
click at [456, 204] on icon at bounding box center [456, 193] width 24 height 24
click at [582, 142] on span "×" at bounding box center [581, 139] width 13 height 30
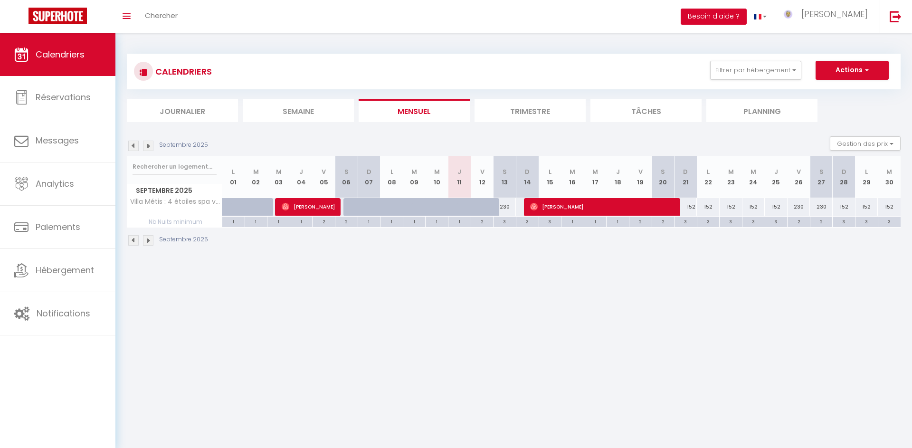
click at [747, 20] on button "Besoin d'aide ?" at bounding box center [714, 17] width 66 height 16
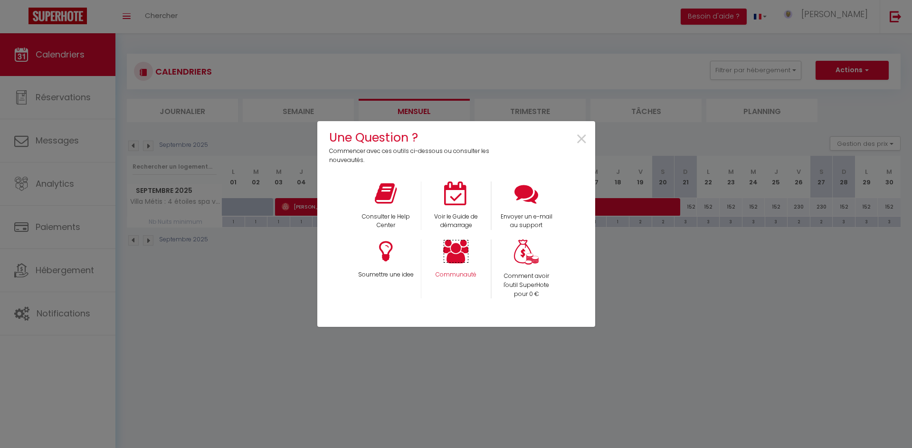
click at [463, 249] on icon at bounding box center [456, 251] width 26 height 24
